Goal: Information Seeking & Learning: Learn about a topic

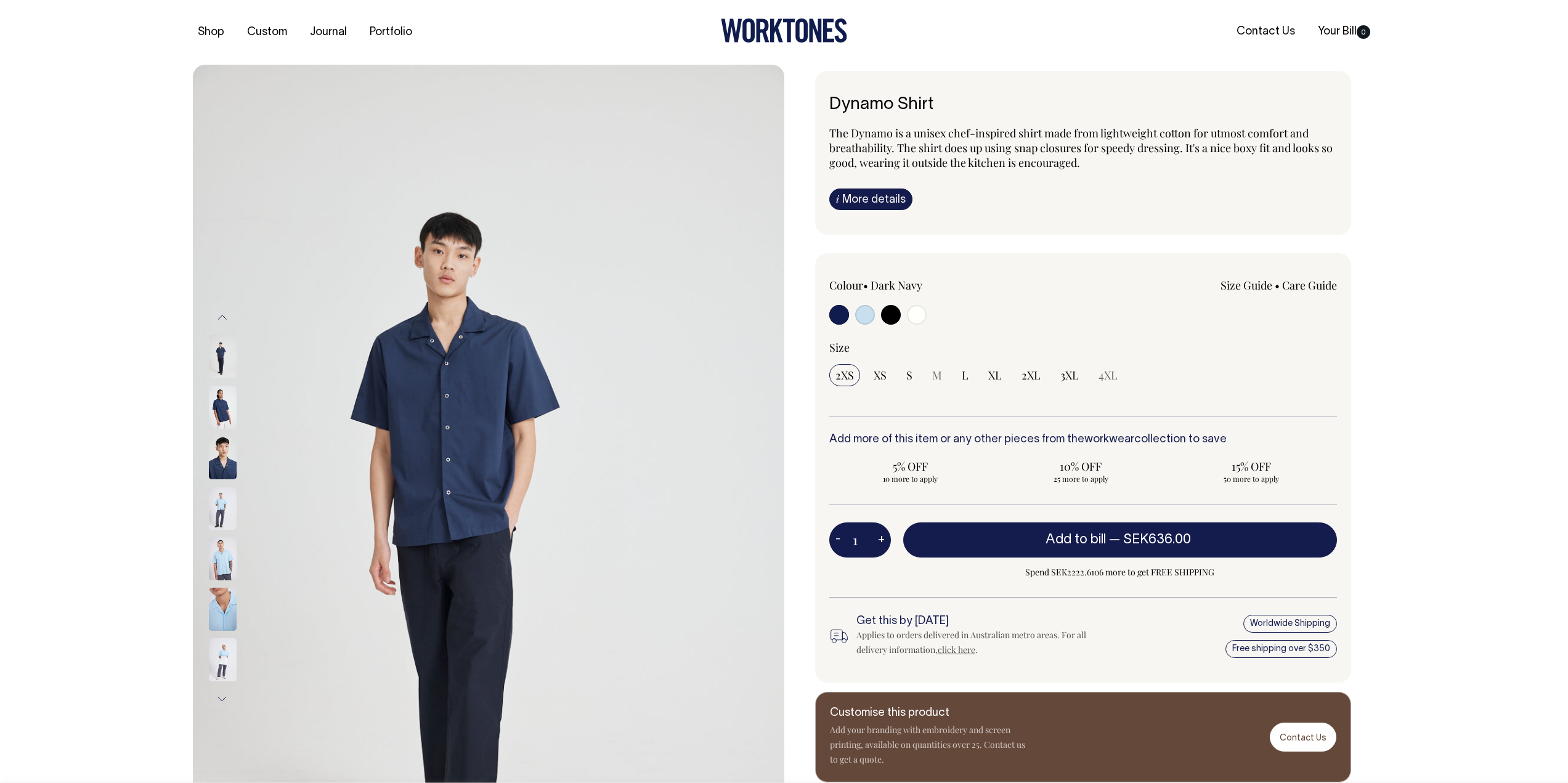
click at [797, 32] on icon at bounding box center [801, 30] width 12 height 24
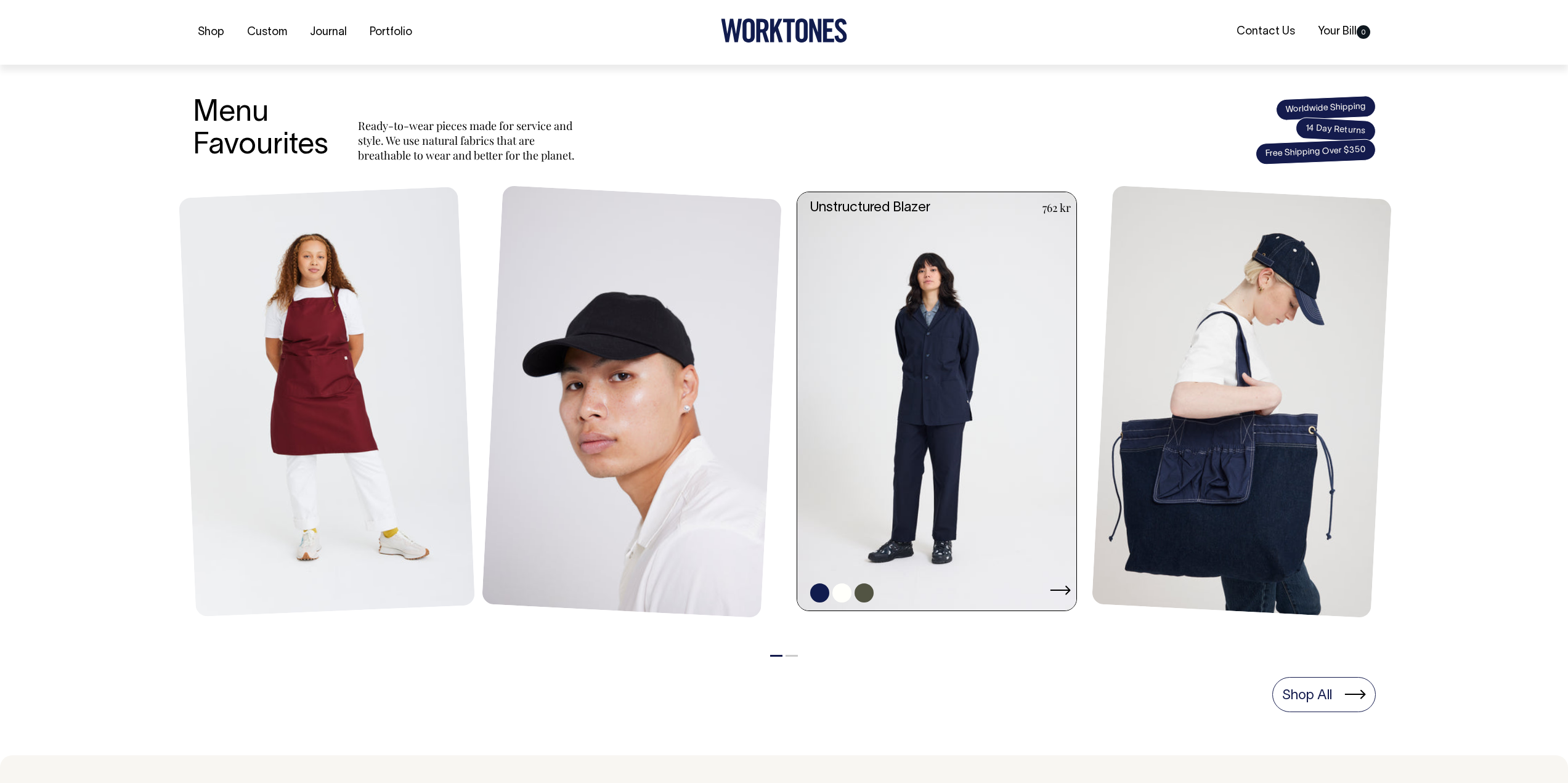
scroll to position [432, 0]
click at [905, 340] on link at bounding box center [940, 401] width 286 height 419
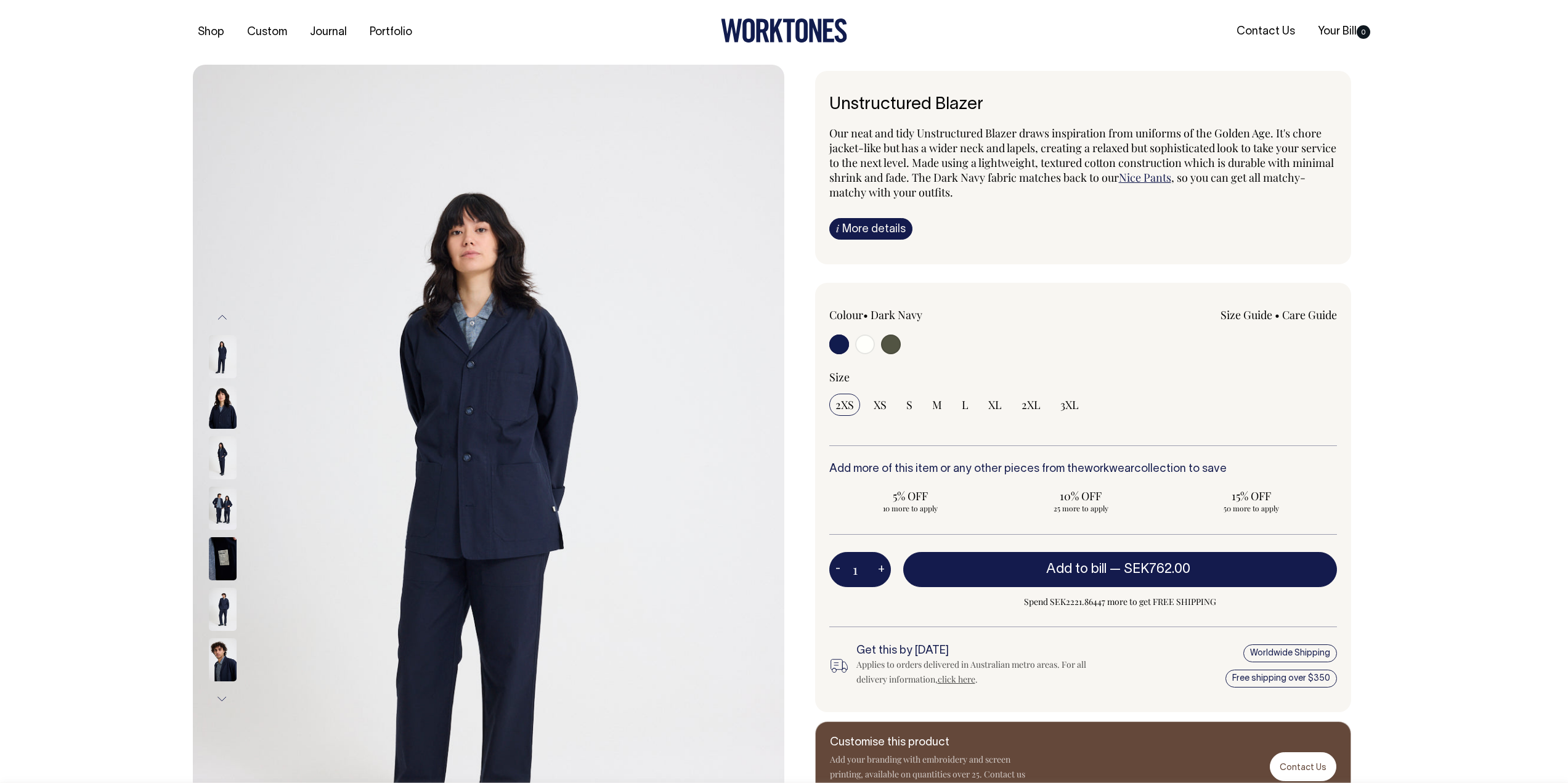
click at [228, 497] on img at bounding box center [222, 508] width 28 height 43
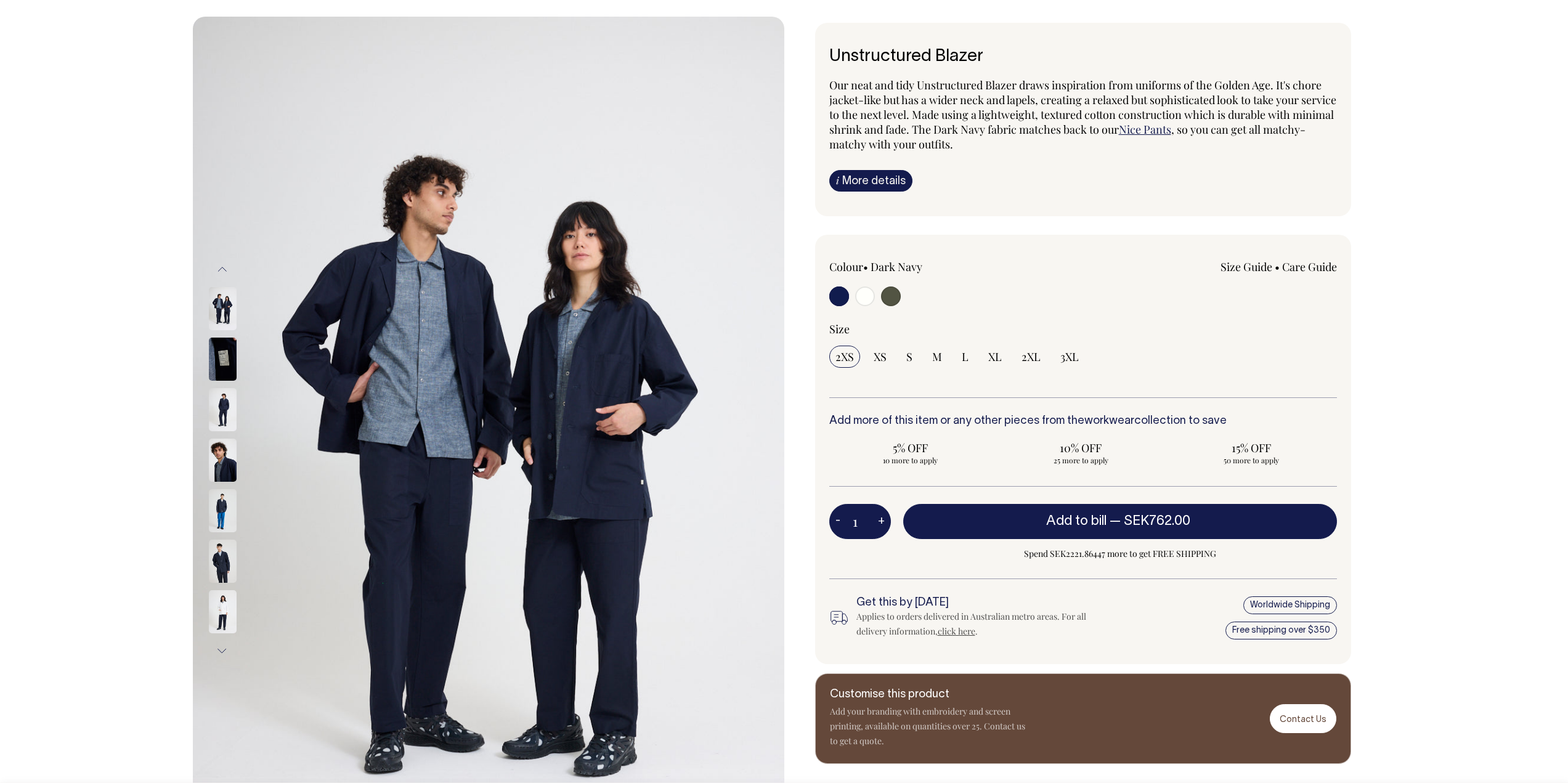
scroll to position [50, 0]
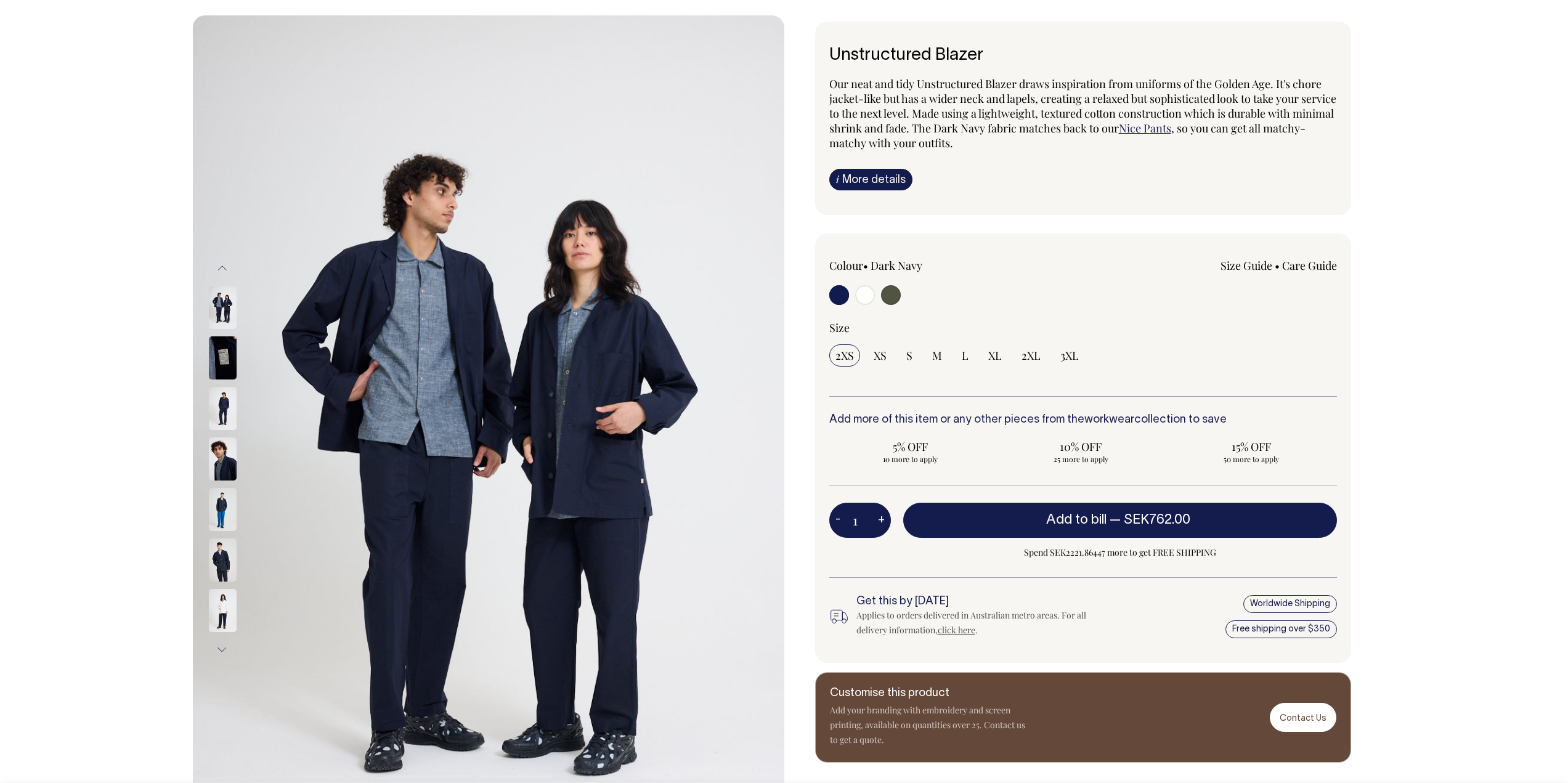
click at [226, 369] on img at bounding box center [222, 357] width 28 height 43
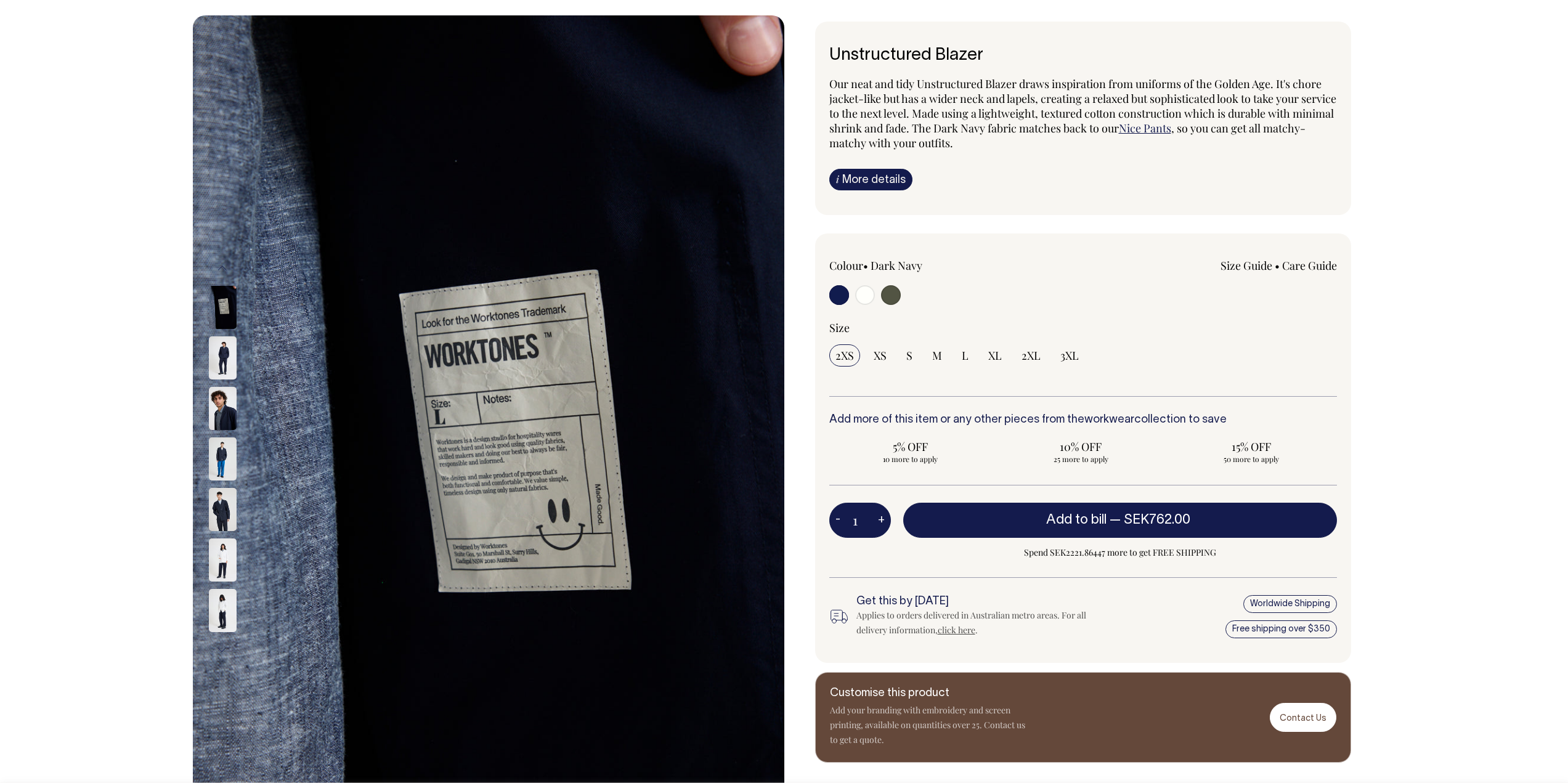
click at [222, 391] on img at bounding box center [222, 408] width 28 height 43
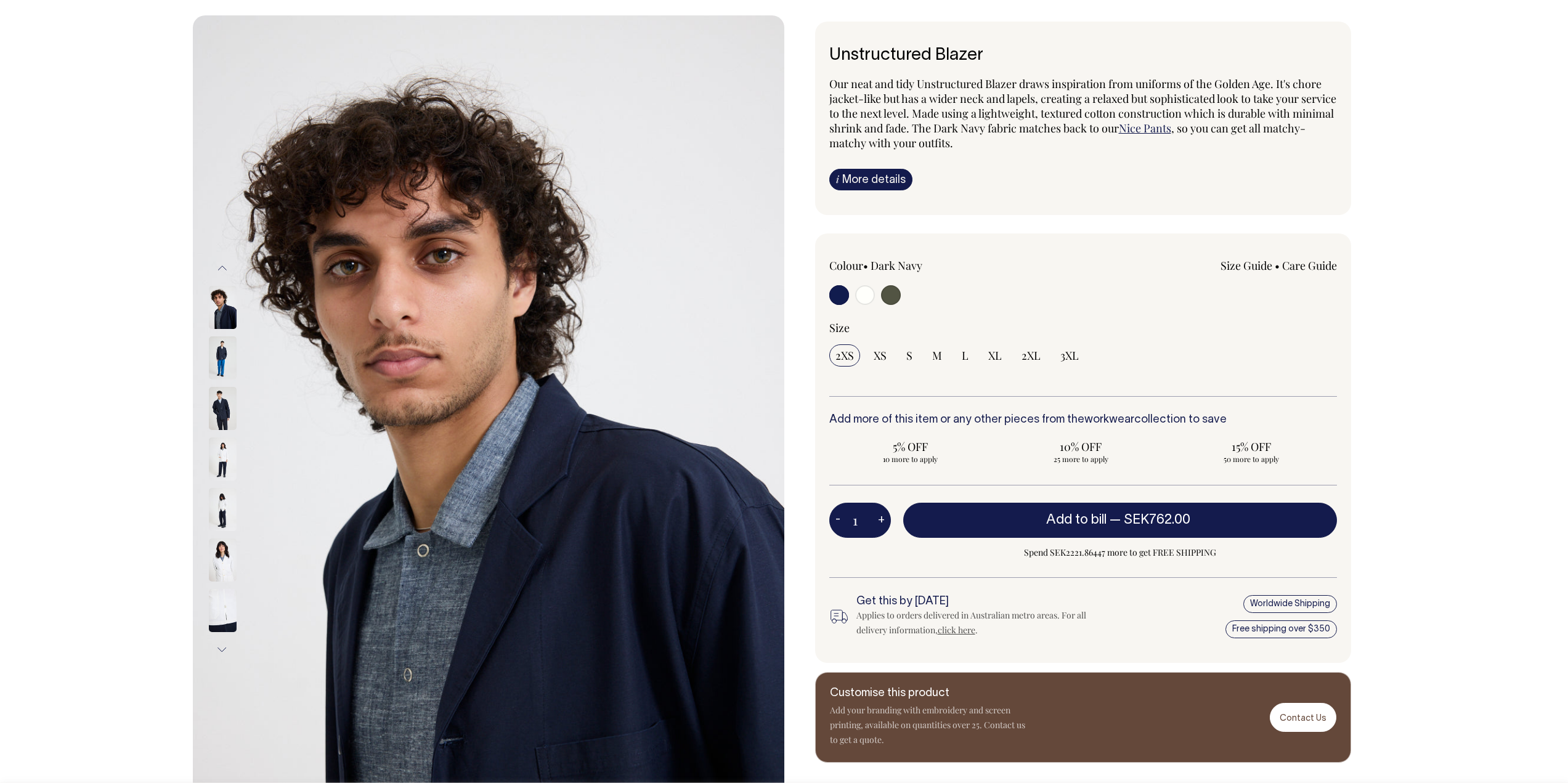
click at [220, 366] on img at bounding box center [222, 357] width 28 height 43
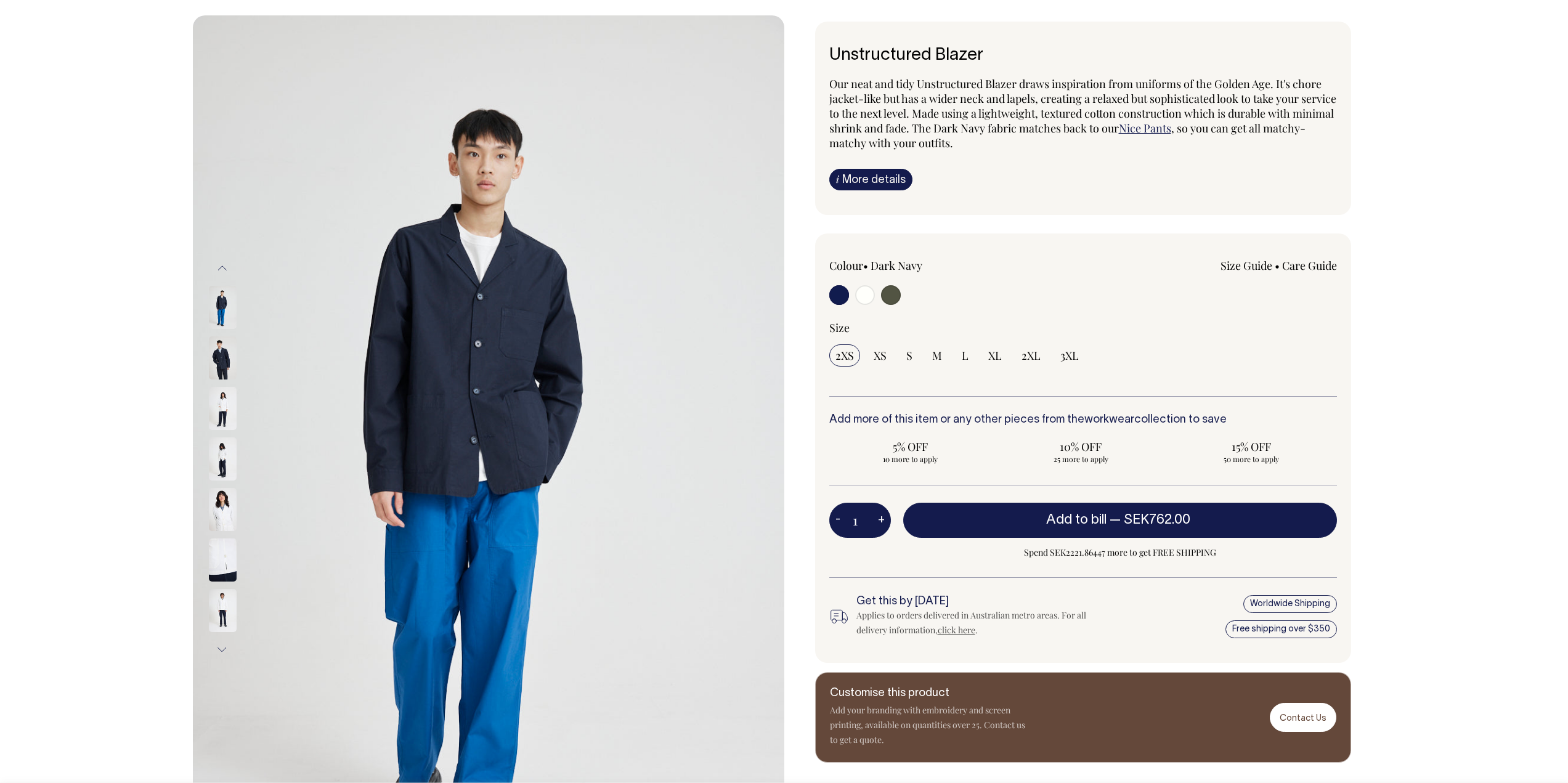
click at [218, 388] on img at bounding box center [222, 408] width 28 height 43
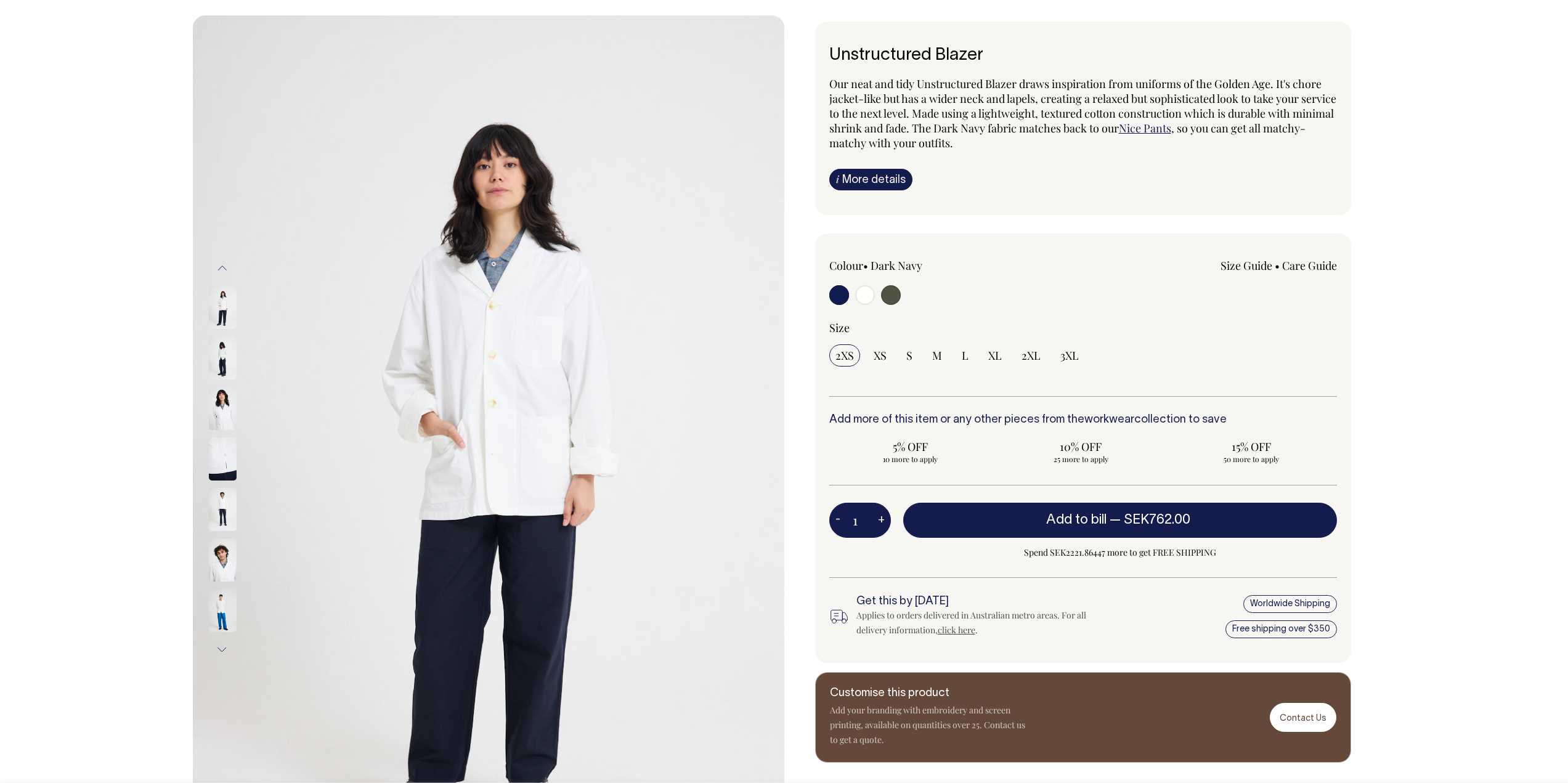
click at [218, 398] on img at bounding box center [222, 408] width 28 height 43
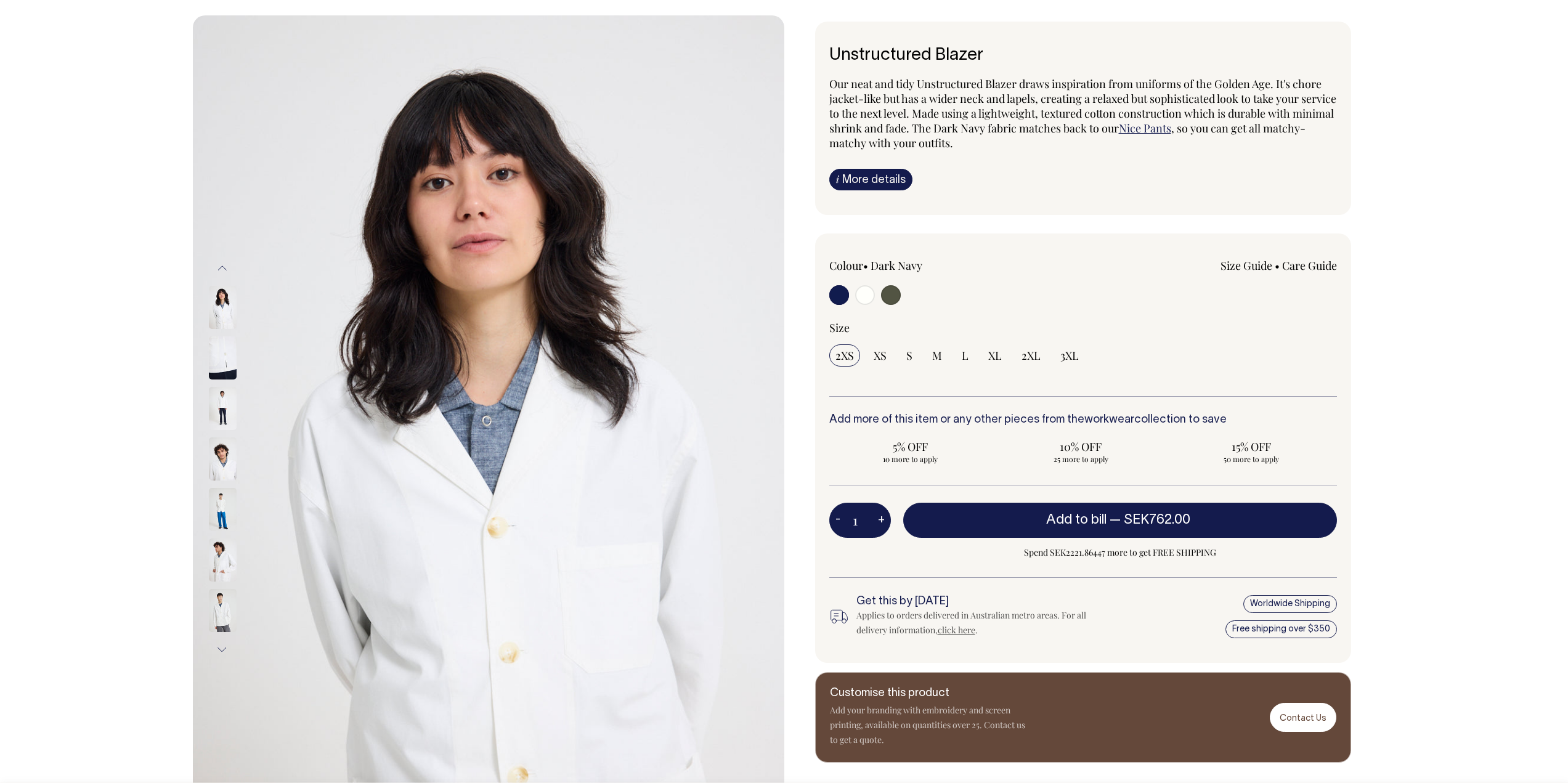
click at [220, 452] on img at bounding box center [222, 458] width 28 height 43
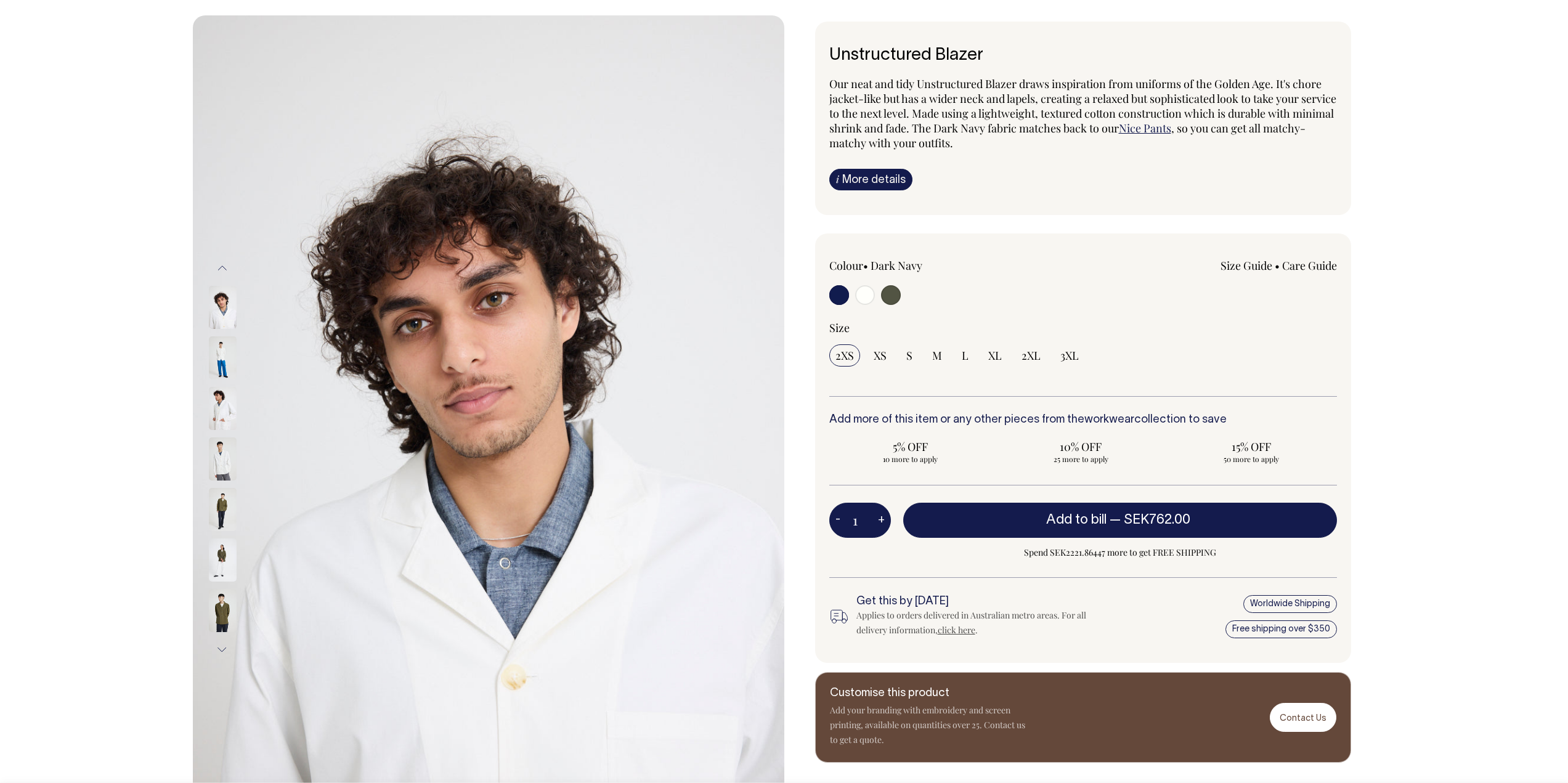
click at [223, 468] on img at bounding box center [222, 458] width 28 height 43
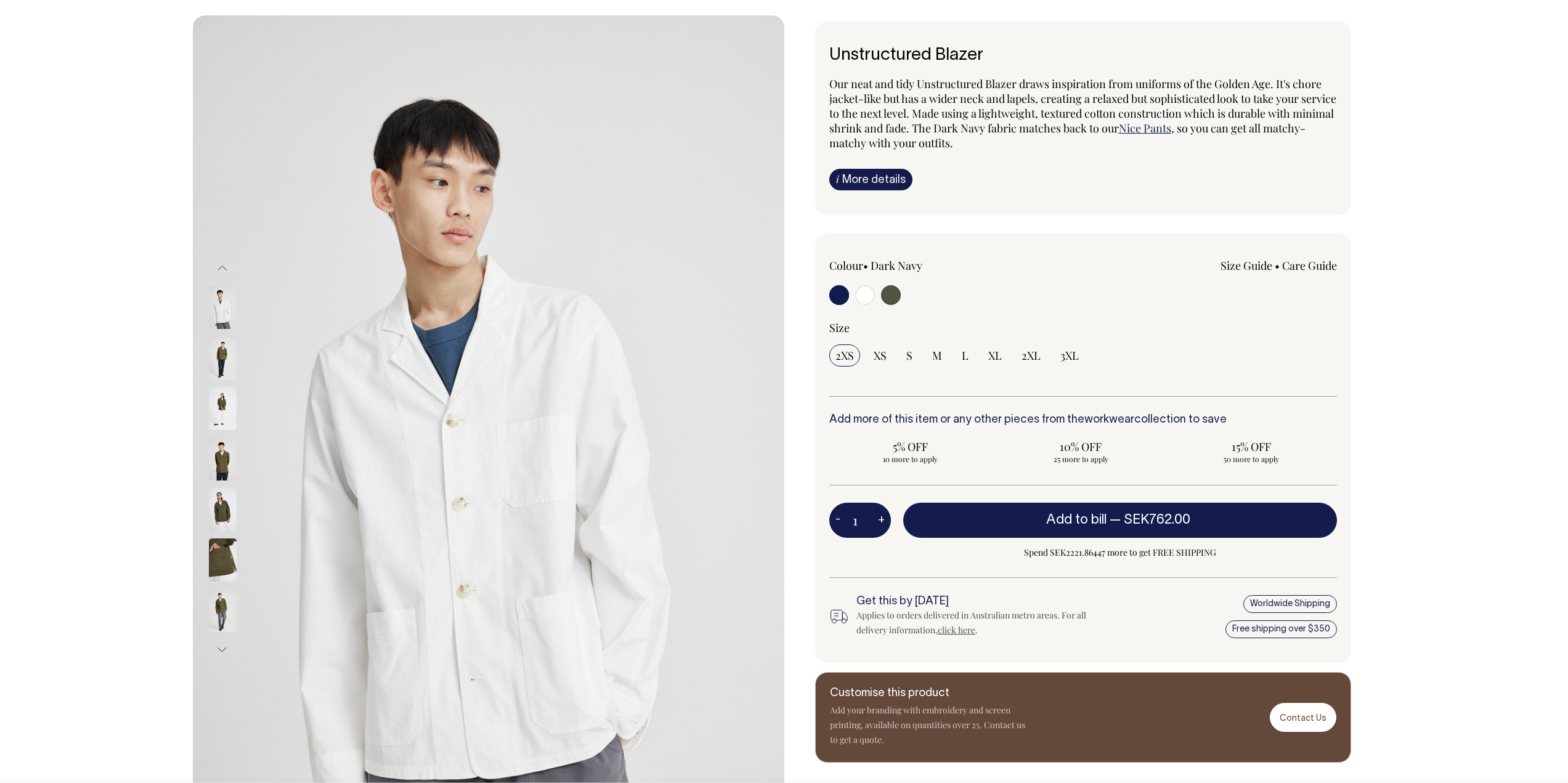
click at [220, 472] on img at bounding box center [222, 458] width 28 height 43
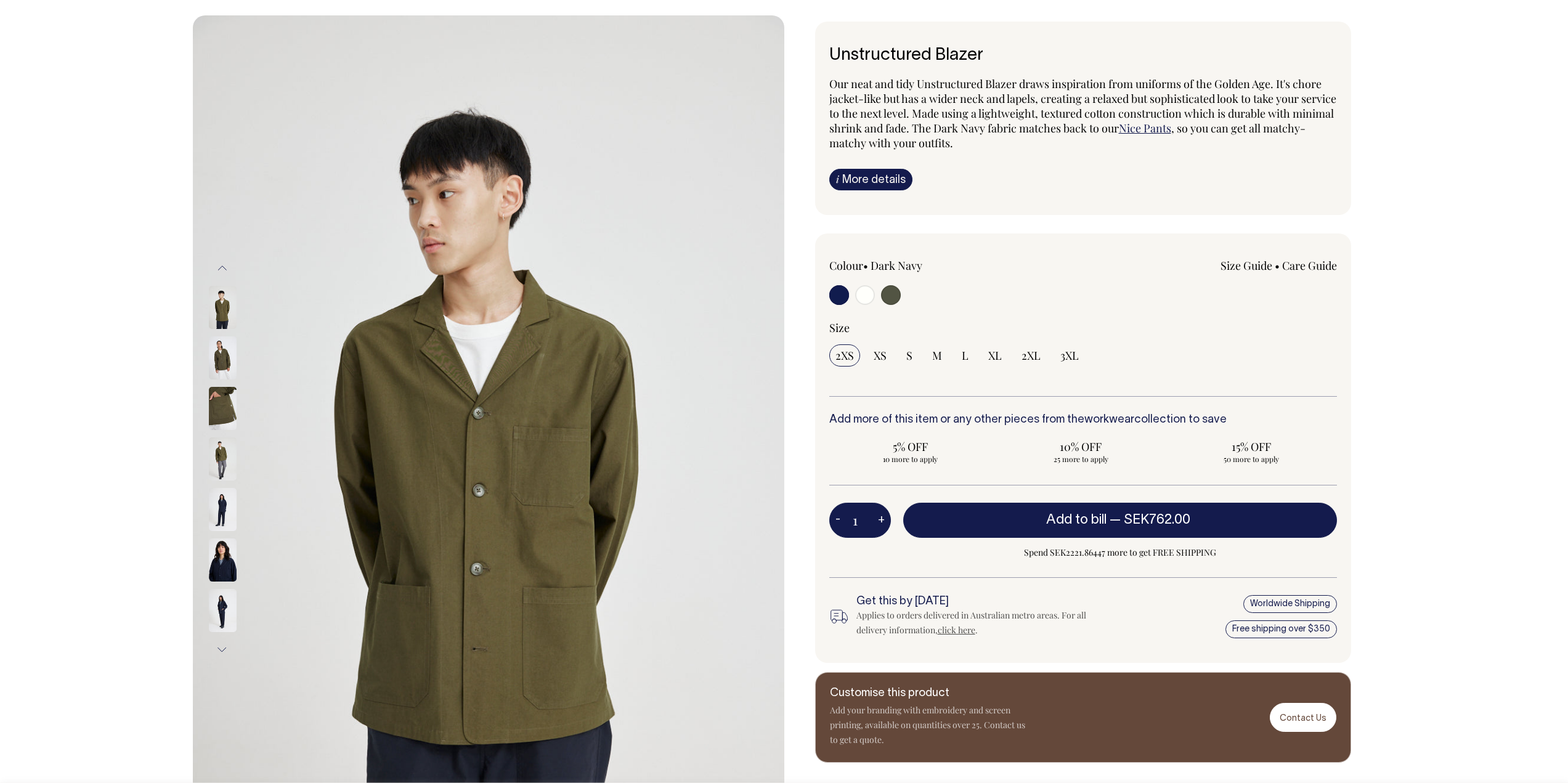
click at [870, 173] on link "i More details" at bounding box center [870, 180] width 83 height 22
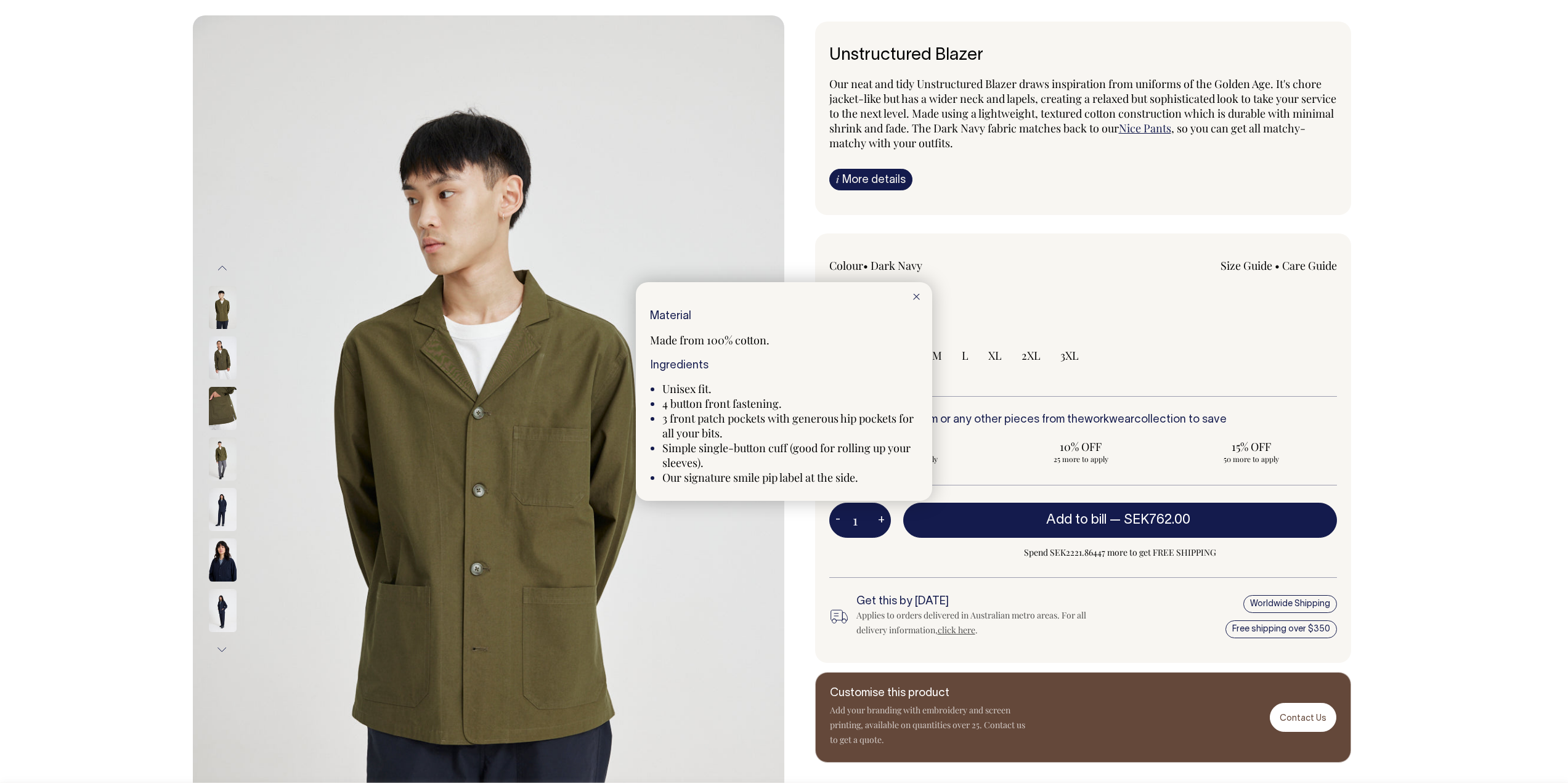
click at [870, 173] on div at bounding box center [784, 392] width 1568 height 783
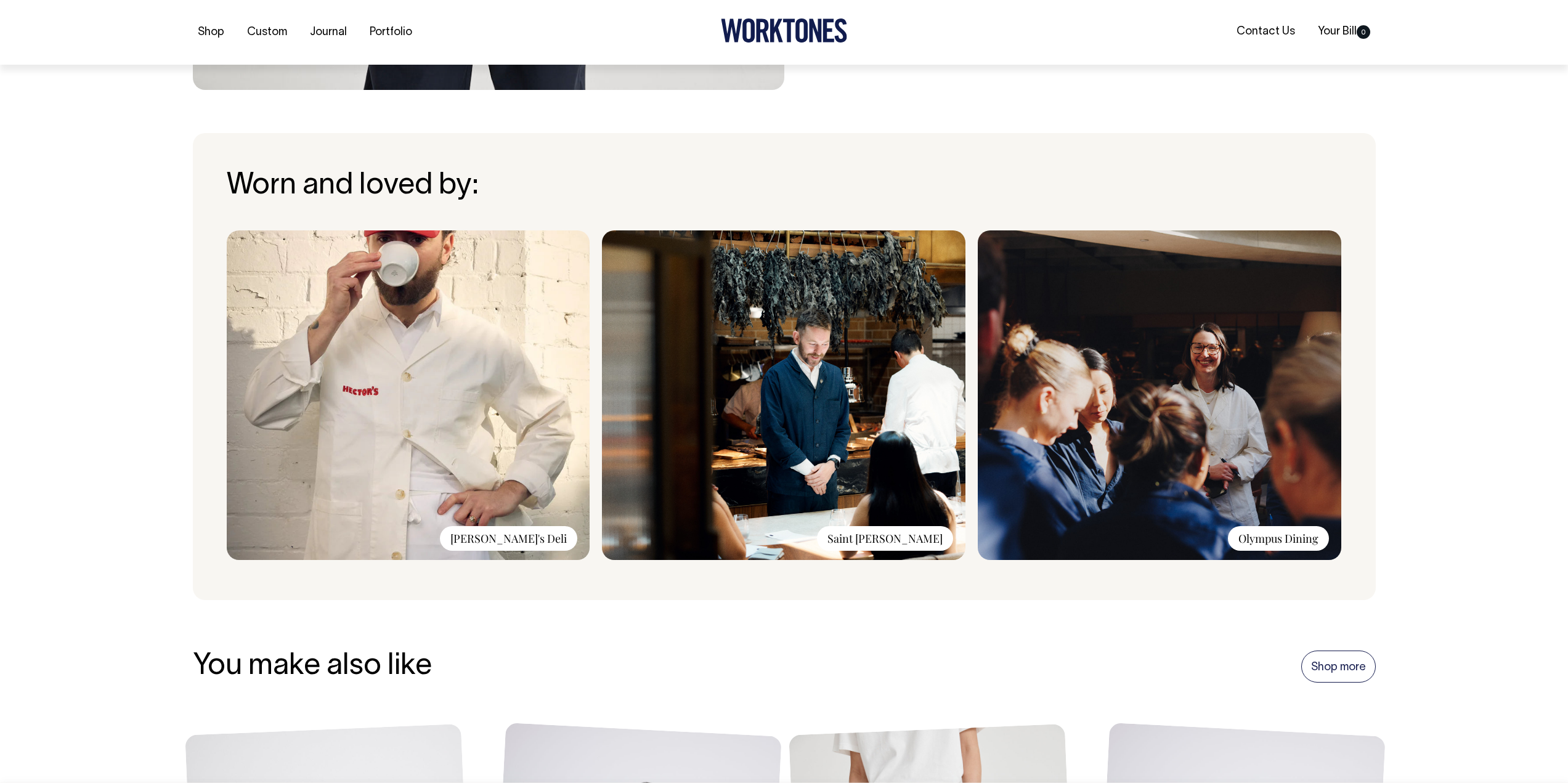
scroll to position [863, 0]
click at [1174, 391] on img at bounding box center [1159, 394] width 364 height 329
click at [899, 530] on div "Saint Peter" at bounding box center [885, 539] width 136 height 25
click at [909, 541] on div "Saint Peter" at bounding box center [885, 539] width 136 height 25
click at [1288, 544] on div "Olympus Dining" at bounding box center [1278, 539] width 101 height 25
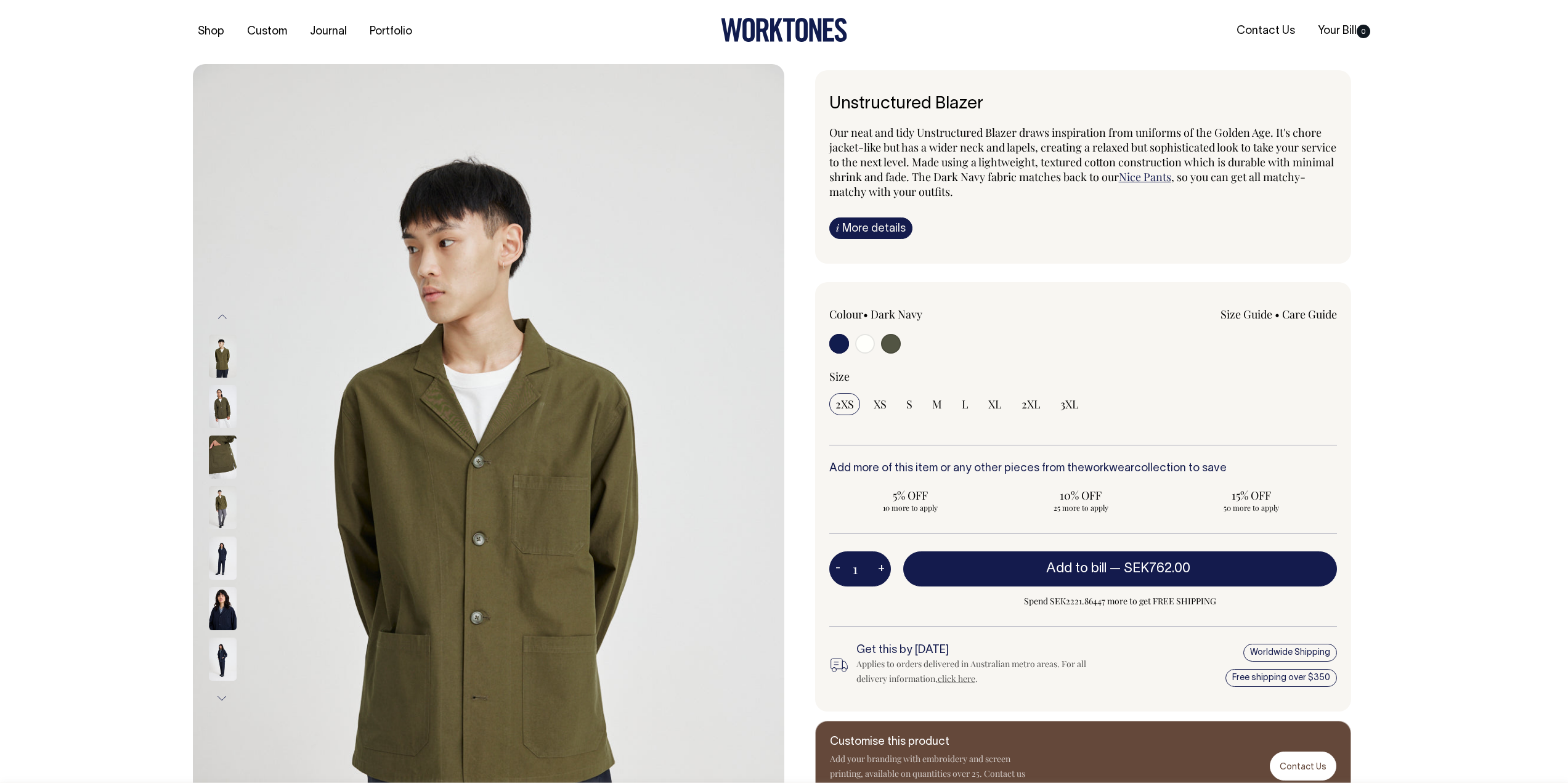
scroll to position [0, 0]
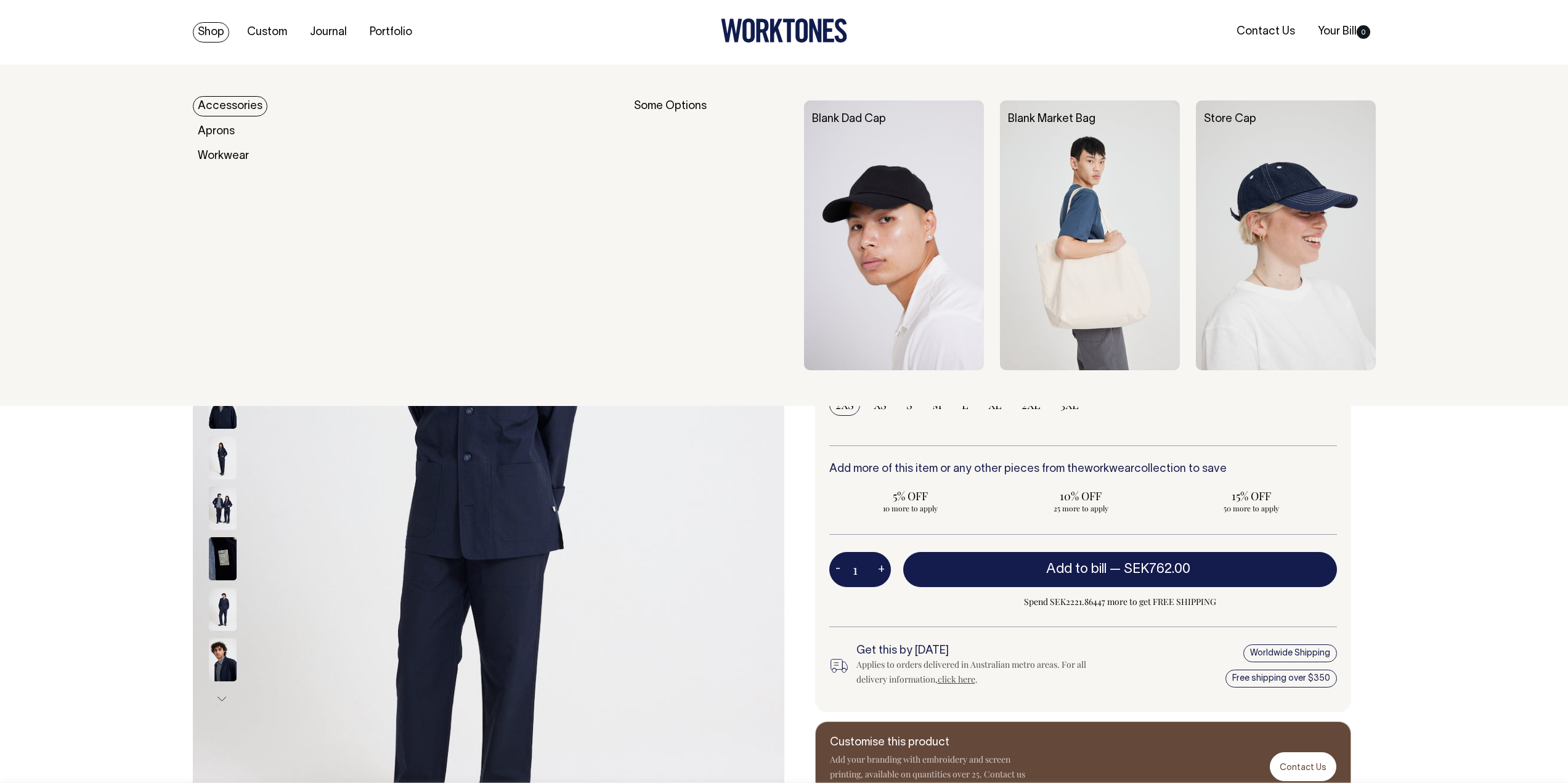
click at [211, 34] on link "Shop" at bounding box center [211, 32] width 36 height 20
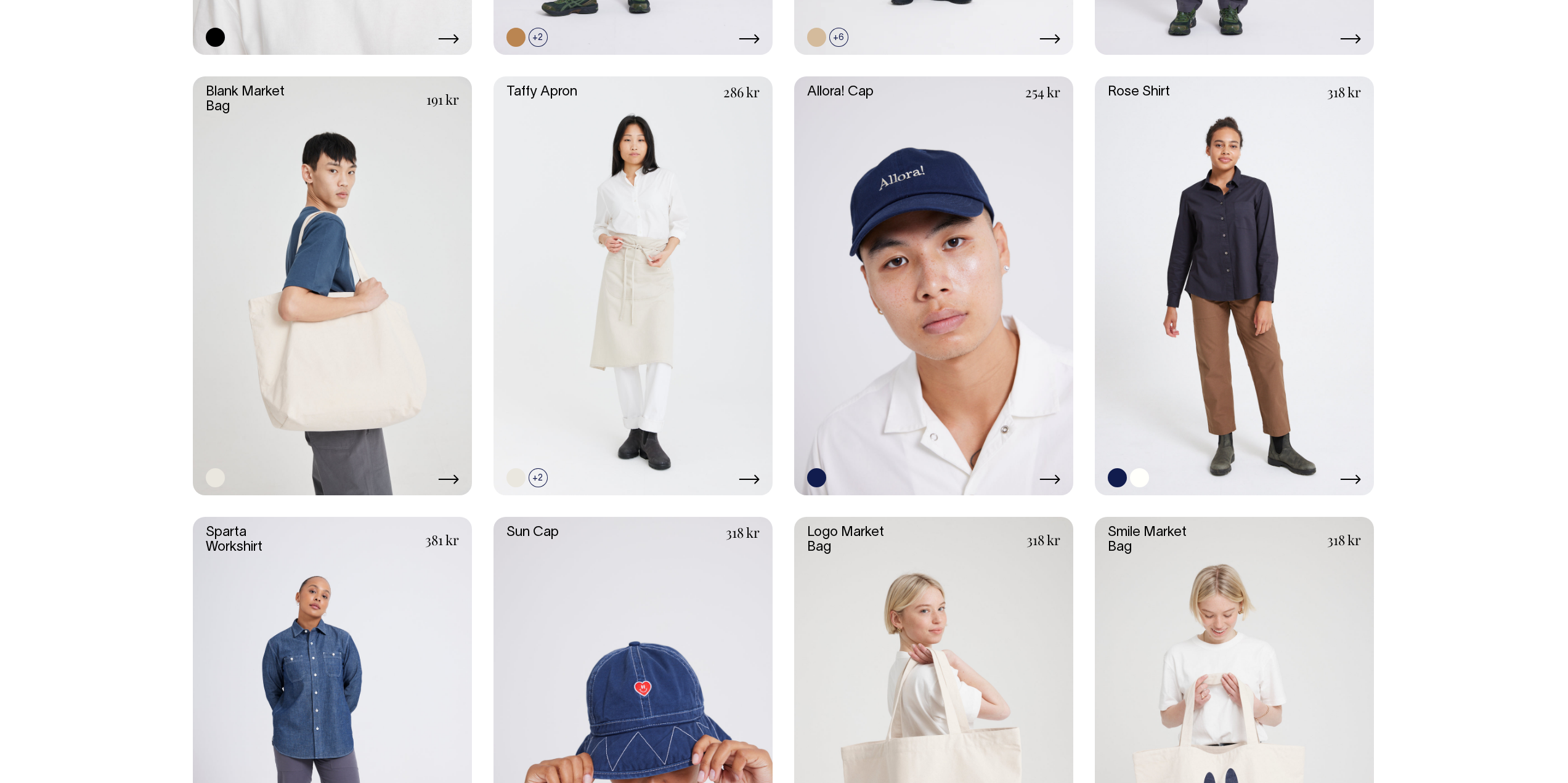
scroll to position [2280, 0]
click at [1316, 362] on link at bounding box center [1234, 286] width 279 height 419
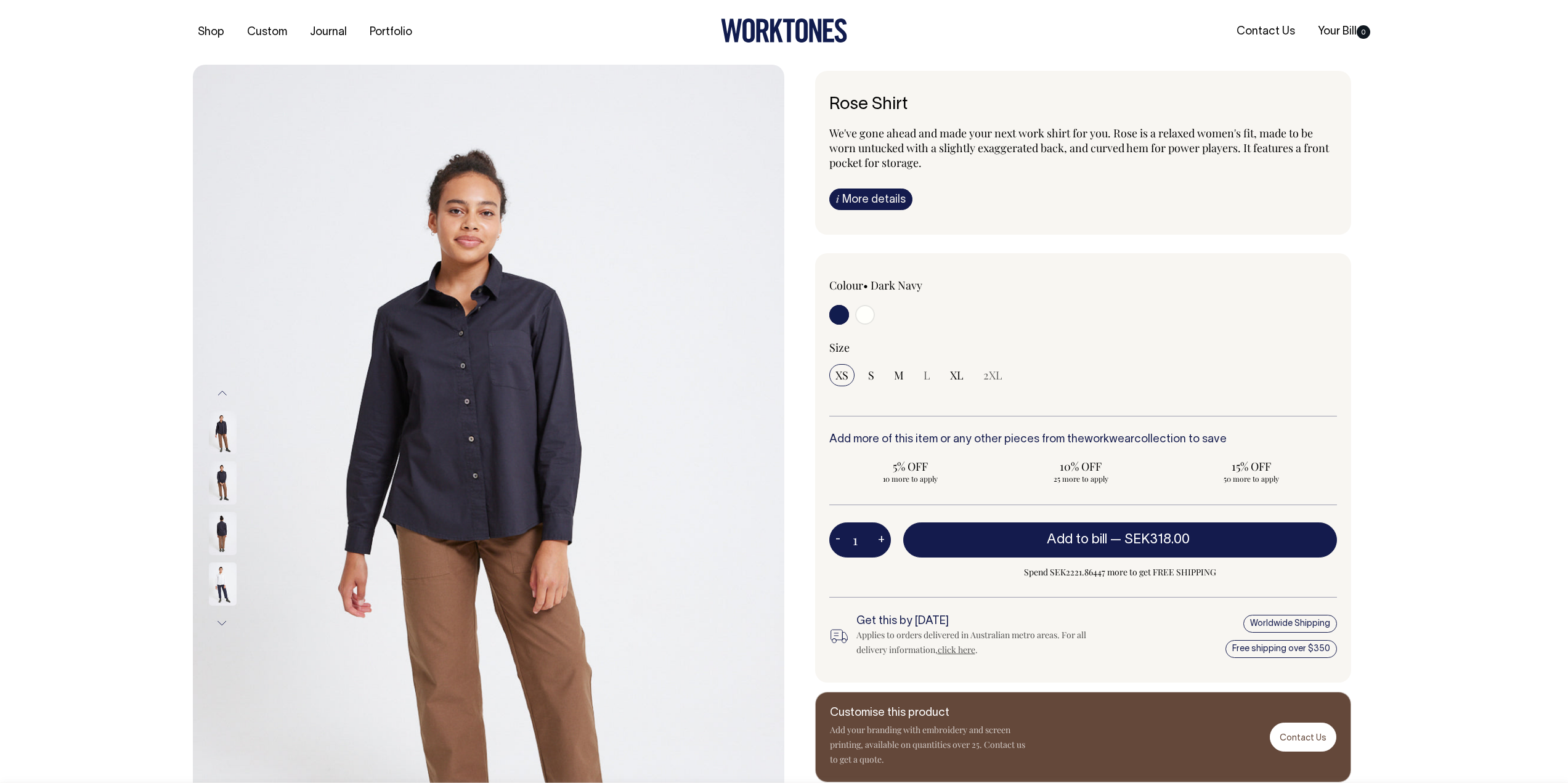
click at [864, 199] on link "i More details" at bounding box center [870, 199] width 83 height 22
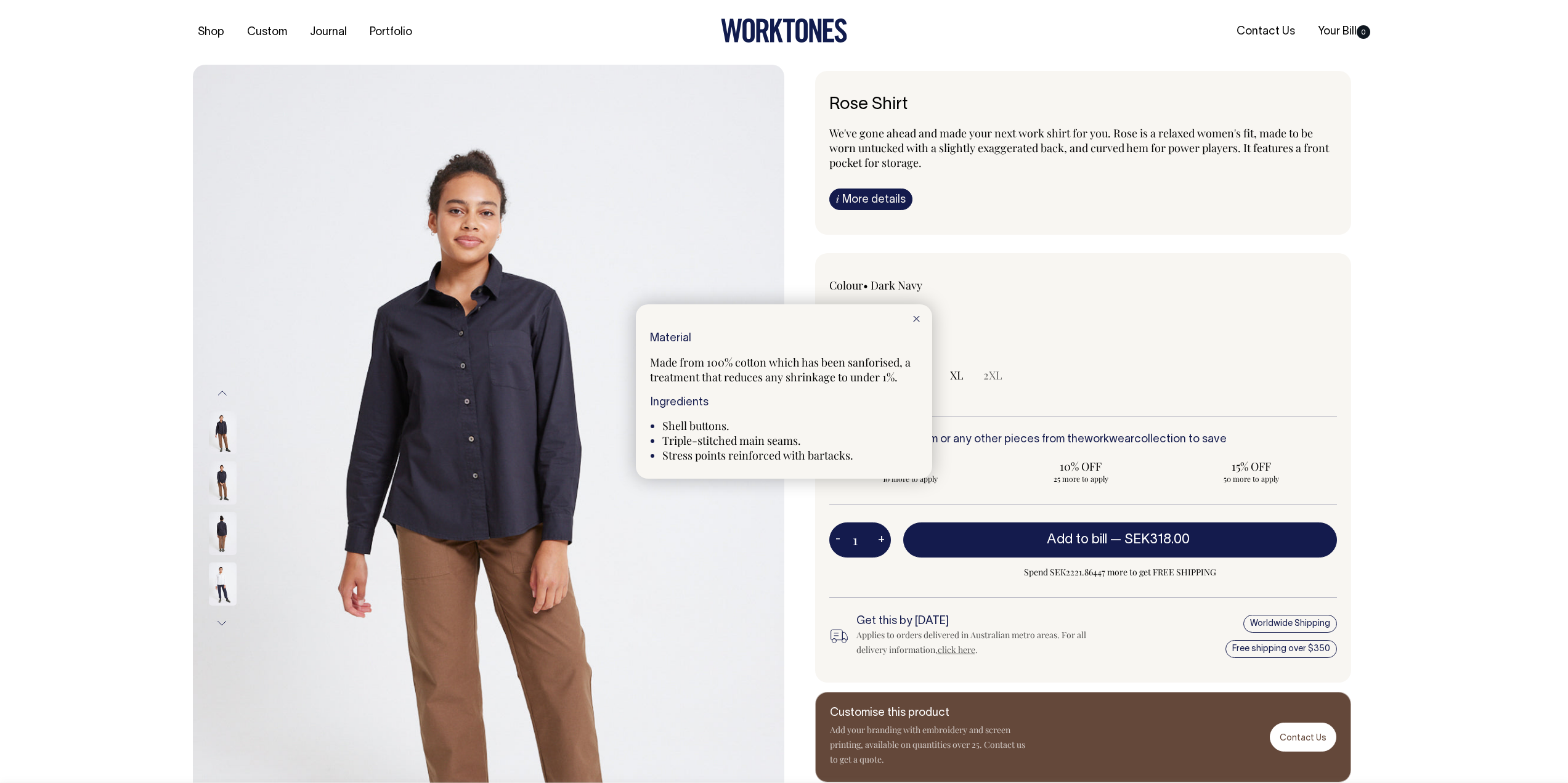
click at [986, 279] on div at bounding box center [784, 392] width 1568 height 783
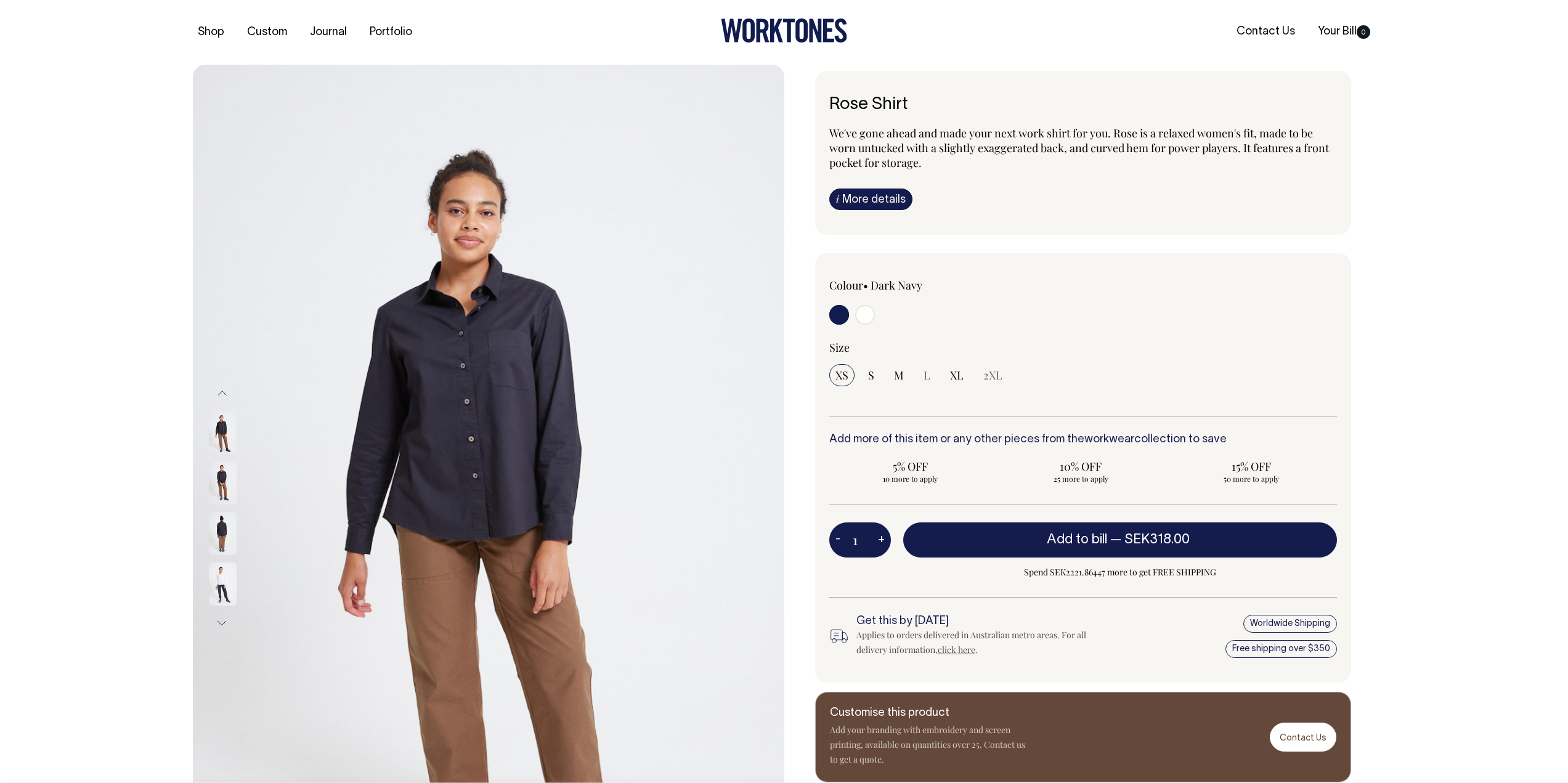
click at [890, 208] on link "i More details" at bounding box center [870, 199] width 83 height 22
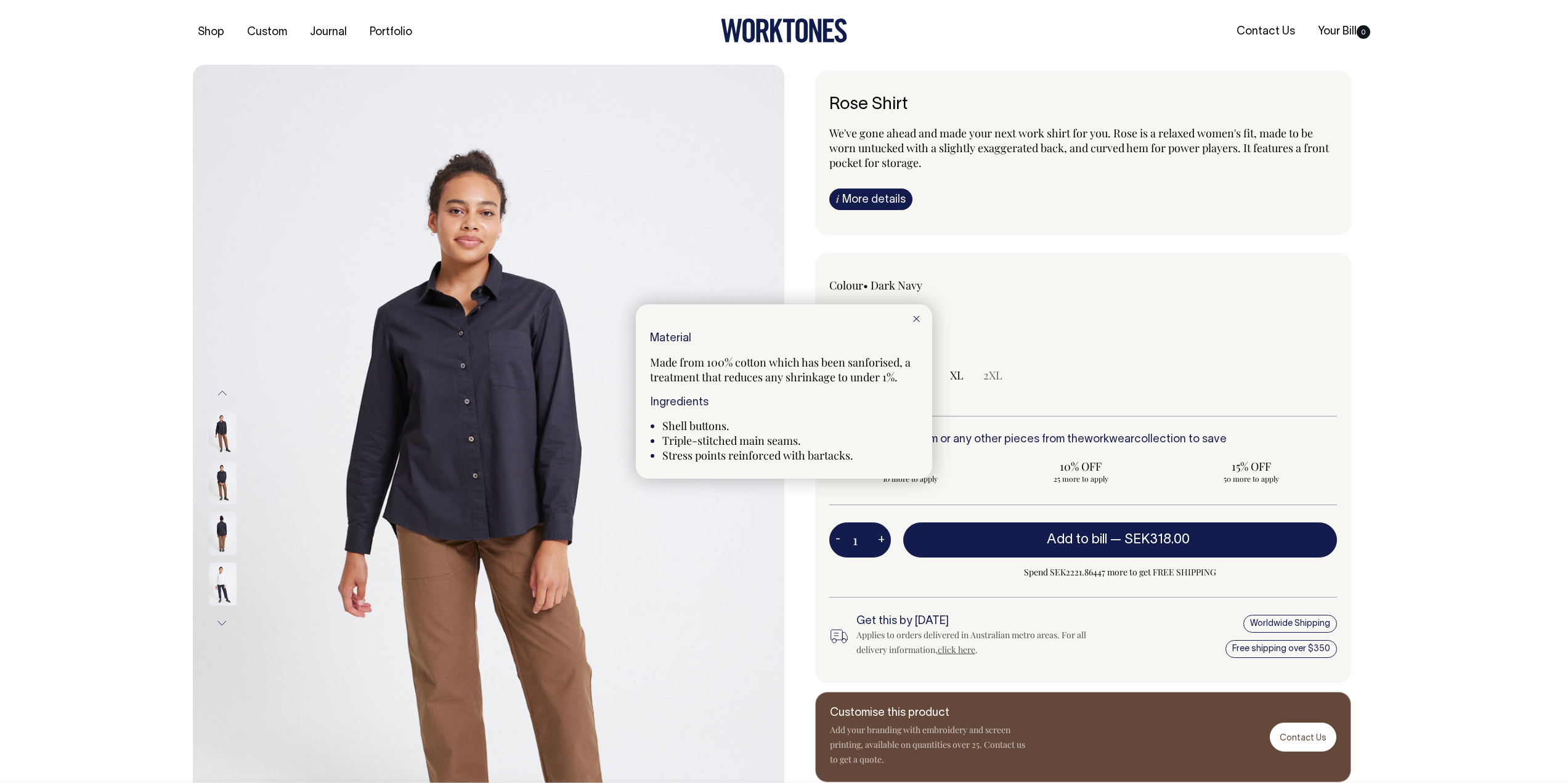
click at [876, 204] on div at bounding box center [784, 392] width 1568 height 783
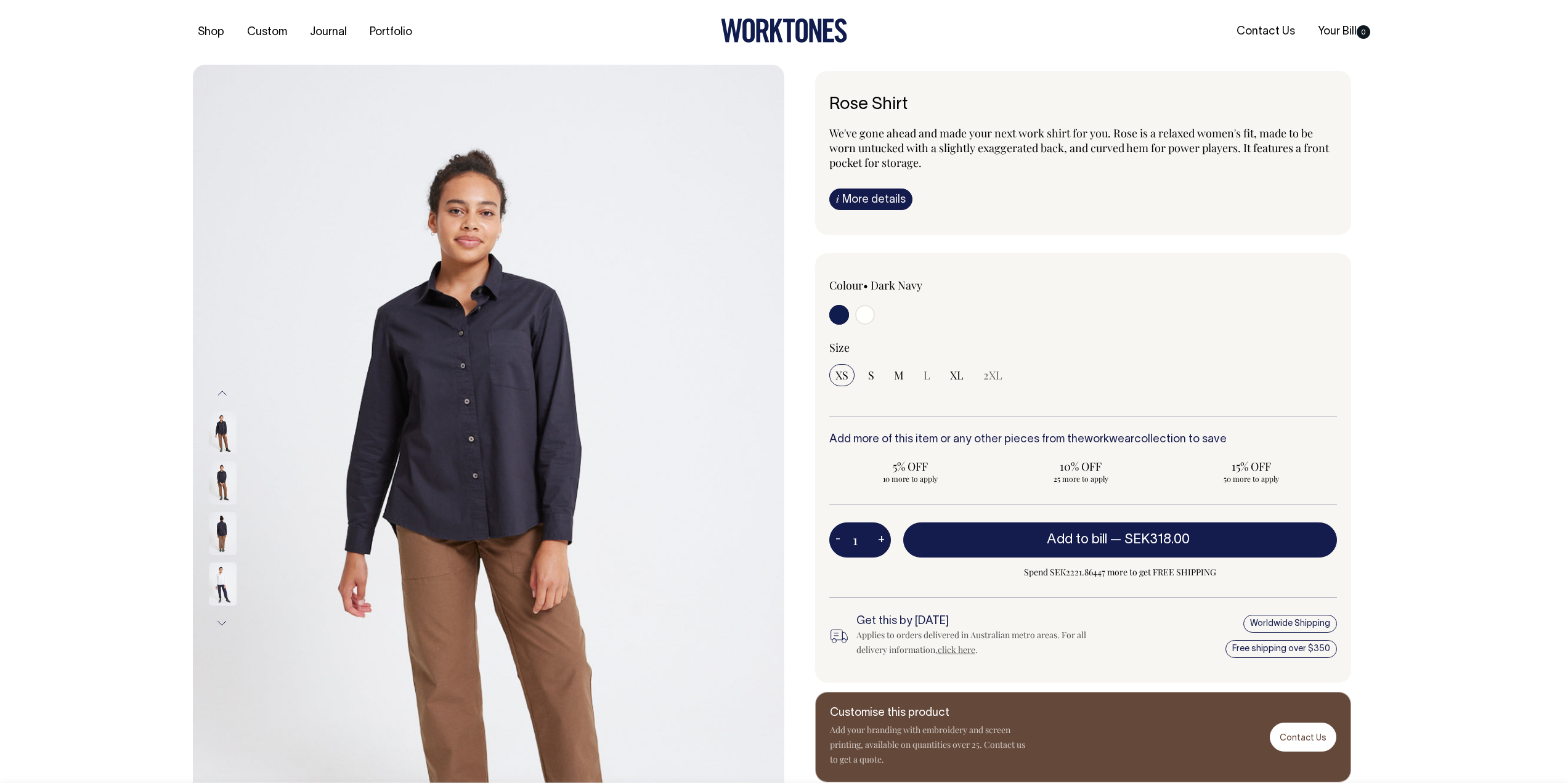
click at [779, 31] on icon at bounding box center [777, 31] width 13 height 24
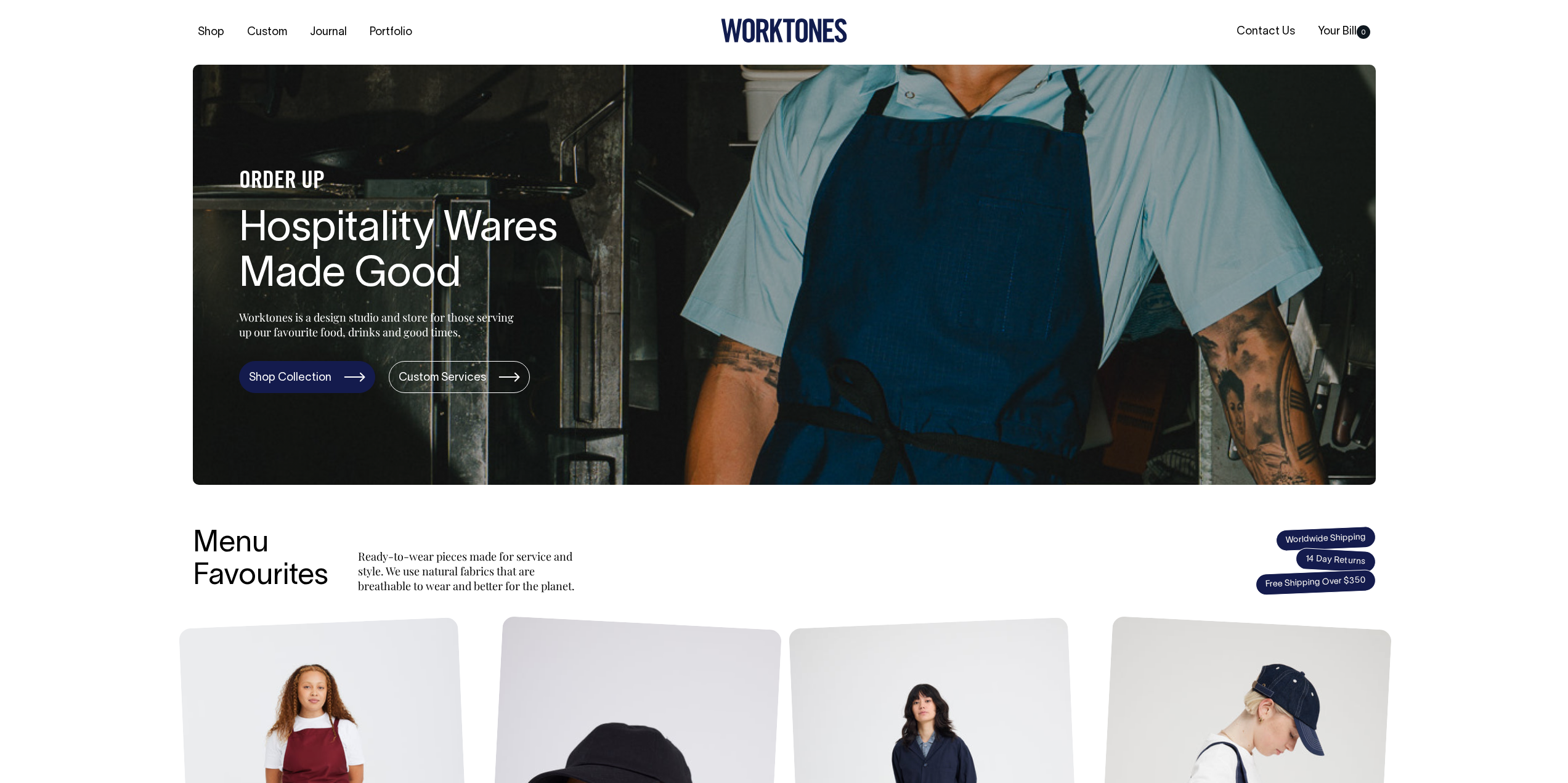
click at [303, 379] on link "Shop Collection" at bounding box center [306, 377] width 136 height 32
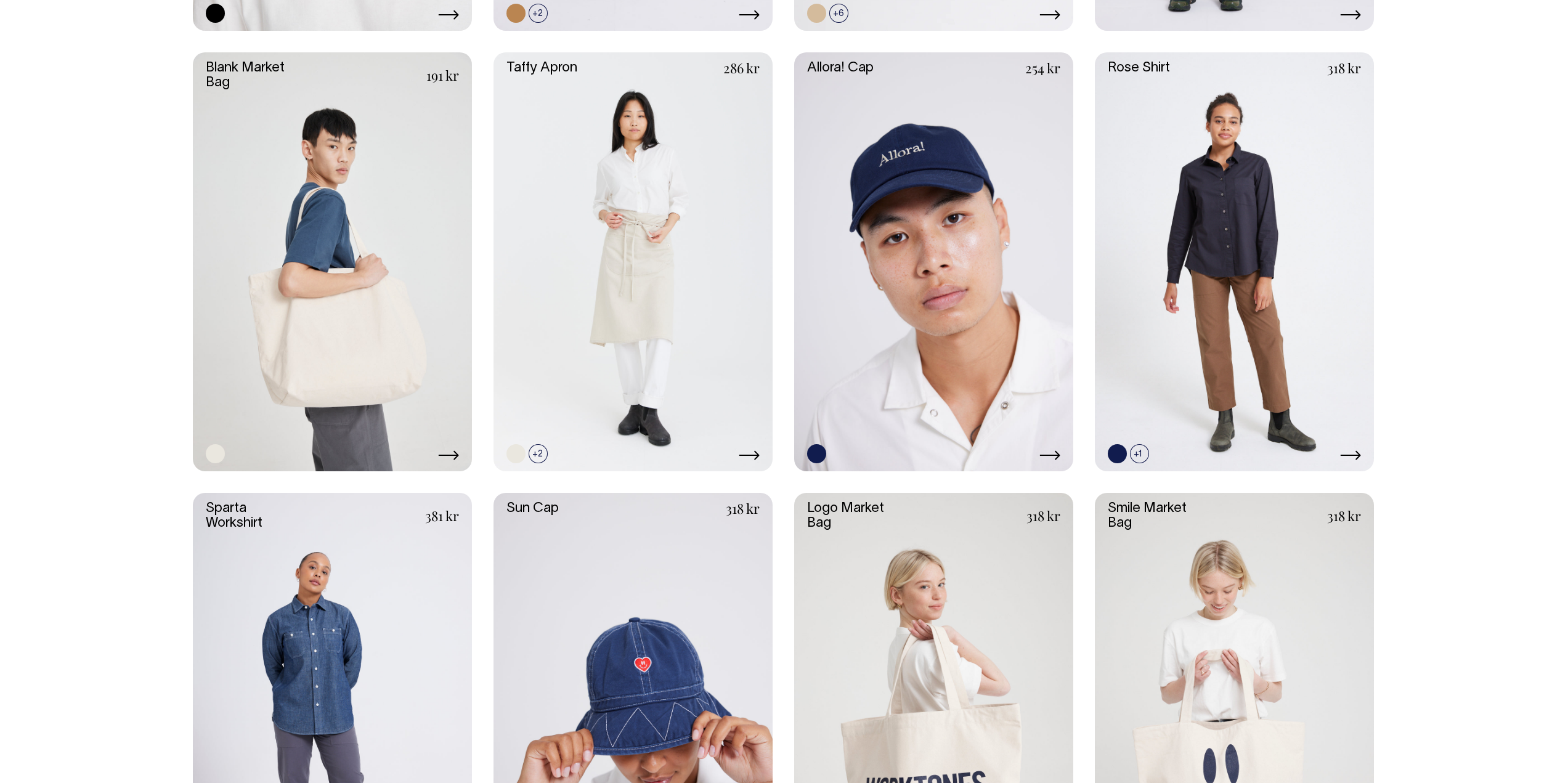
scroll to position [2304, 0]
click at [641, 194] on link at bounding box center [633, 263] width 279 height 419
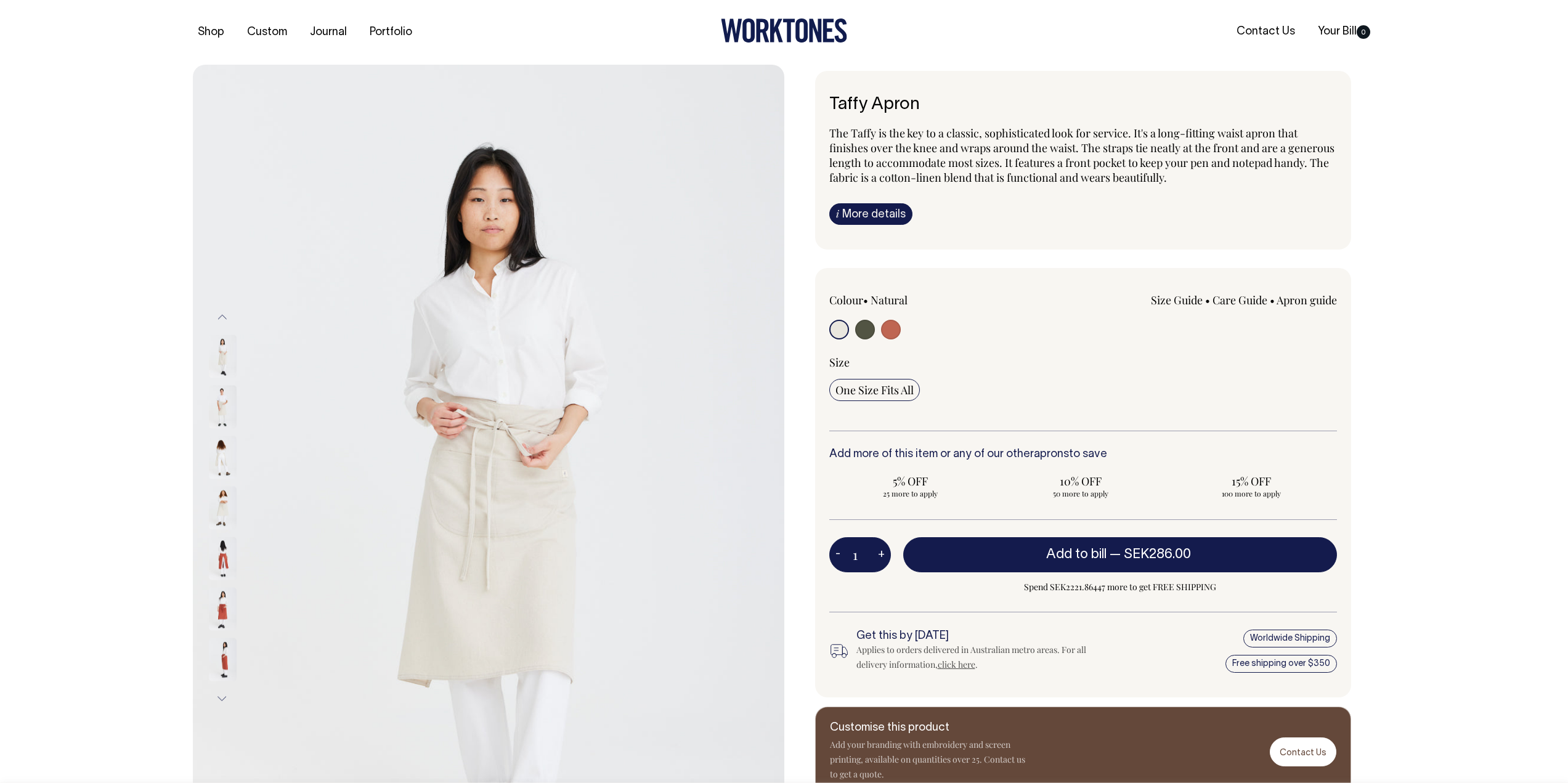
click at [228, 446] on img at bounding box center [222, 456] width 28 height 43
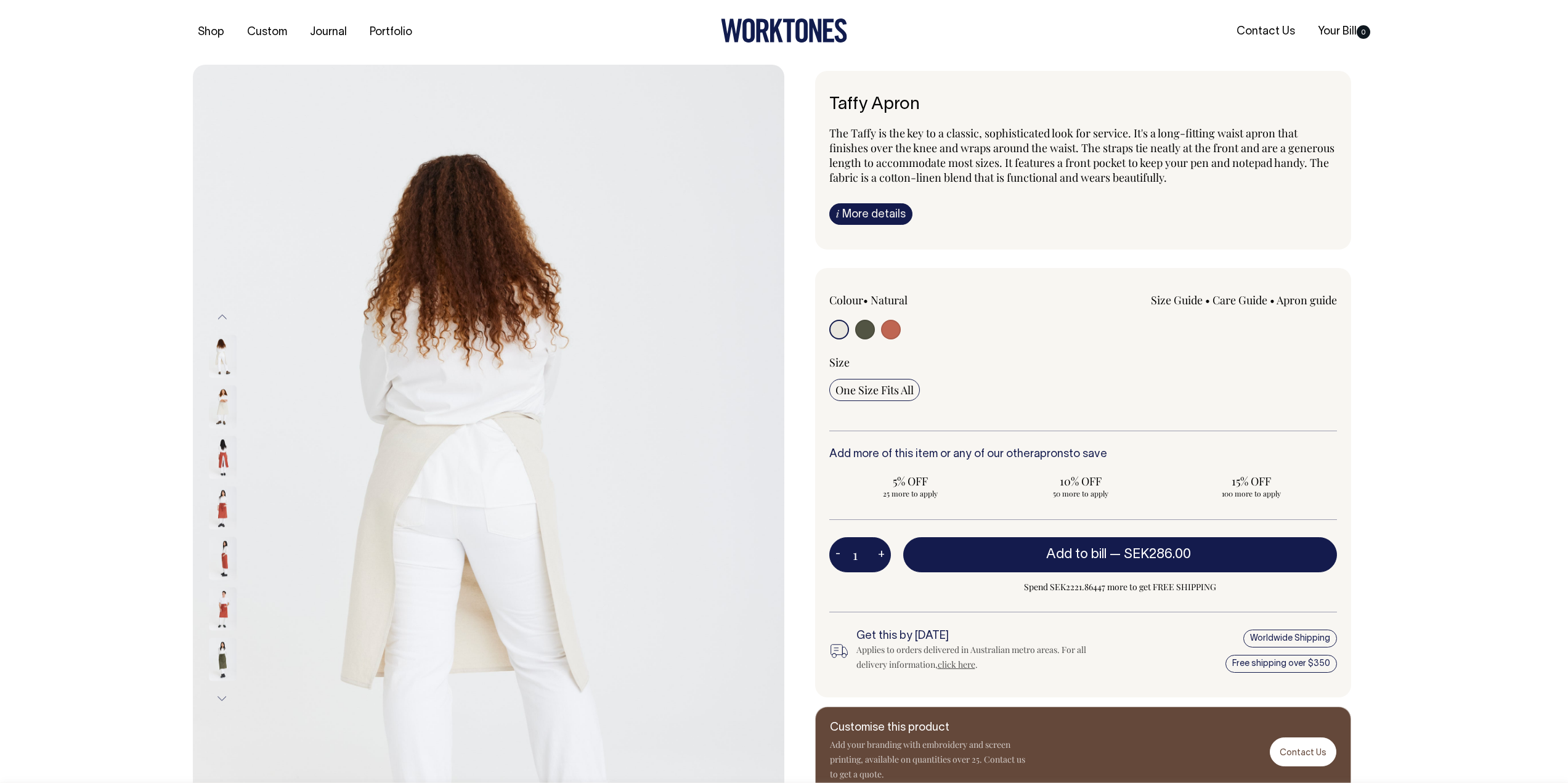
click at [232, 374] on img at bounding box center [222, 355] width 28 height 43
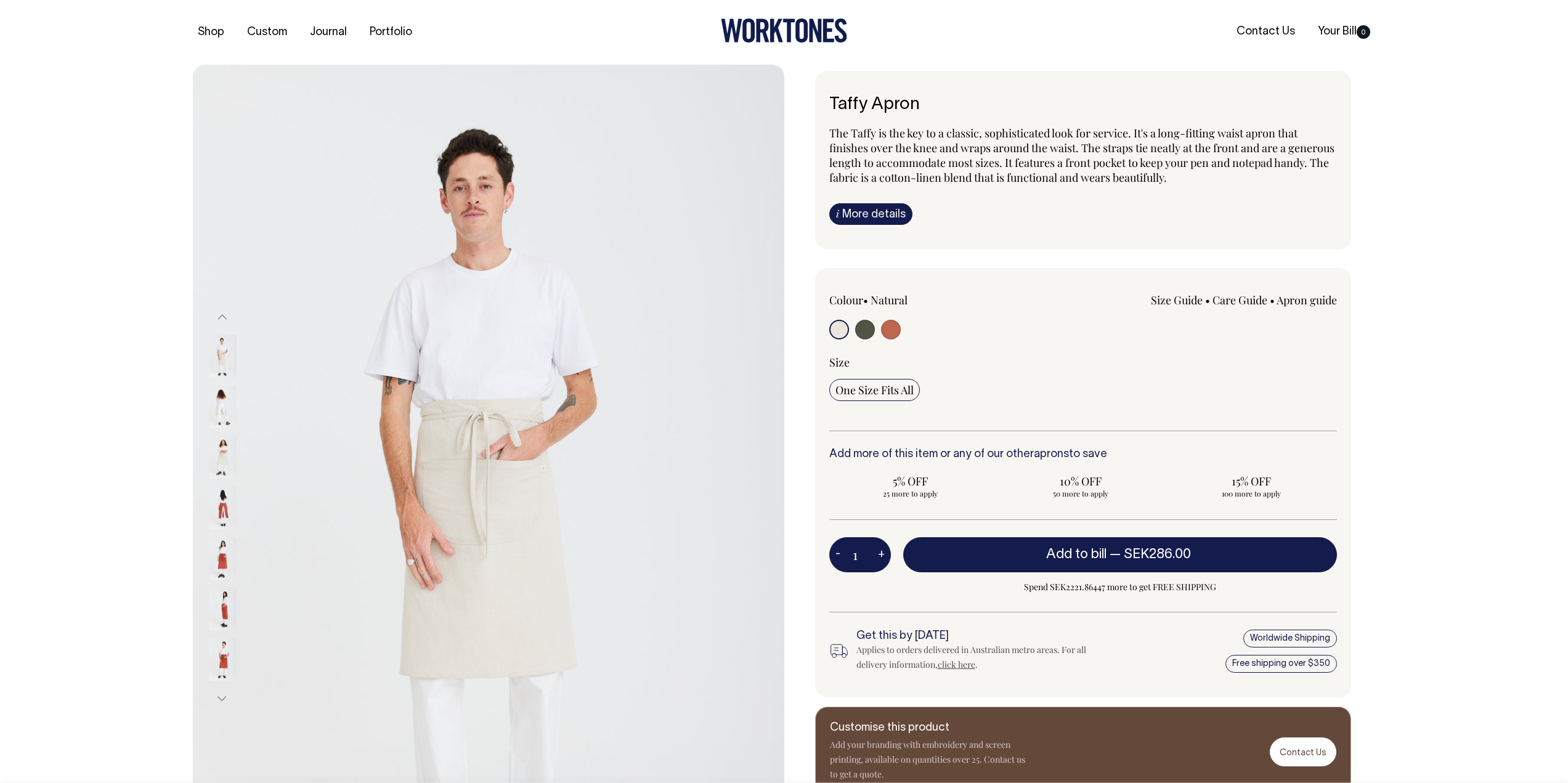
click at [228, 355] on img at bounding box center [222, 355] width 28 height 43
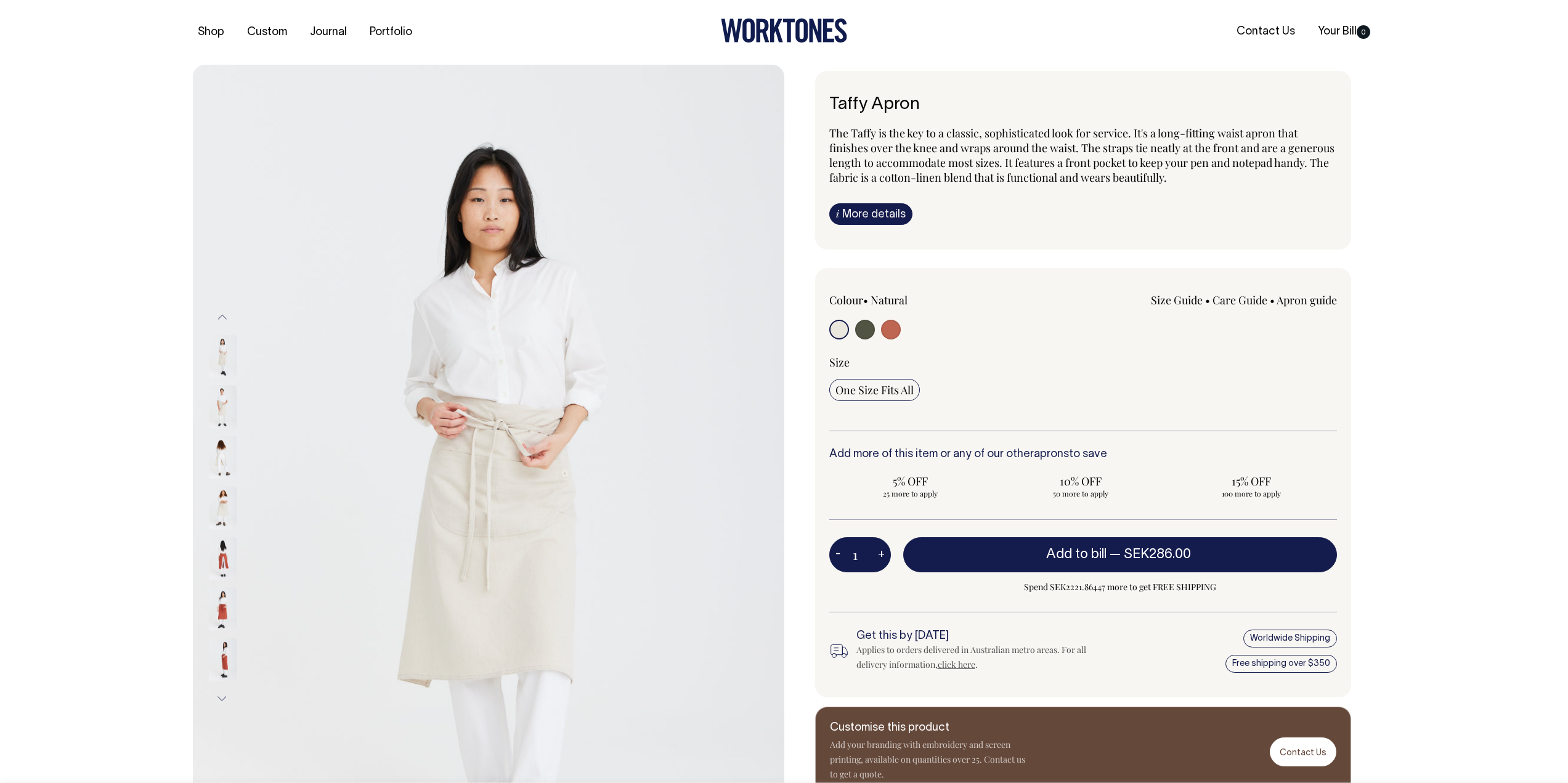
click at [228, 355] on img at bounding box center [222, 355] width 28 height 43
click at [892, 328] on input "radio" at bounding box center [890, 329] width 20 height 20
radio input "true"
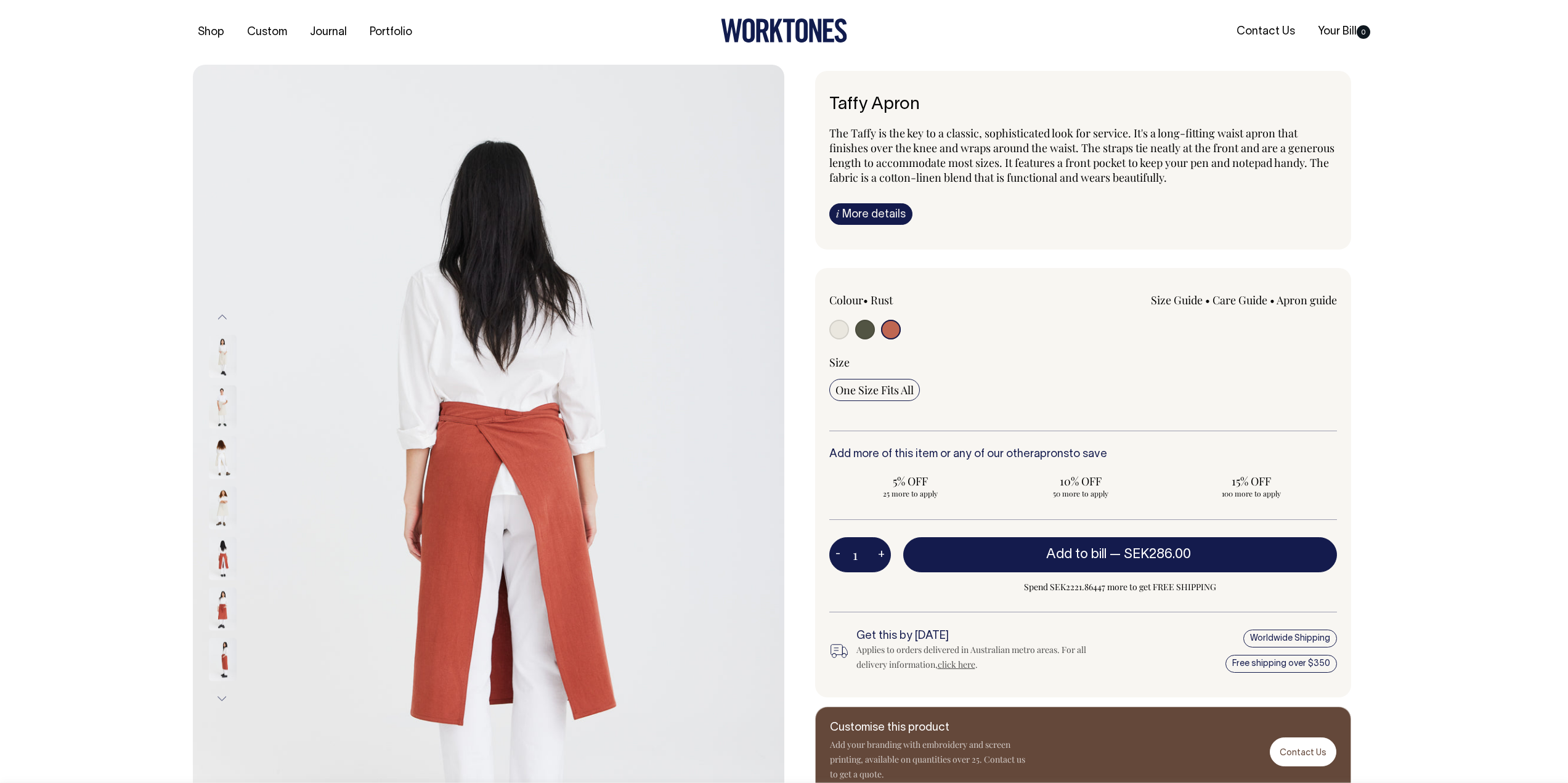
radio input "true"
select select "Rust"
click at [880, 218] on link "i More details" at bounding box center [870, 214] width 83 height 22
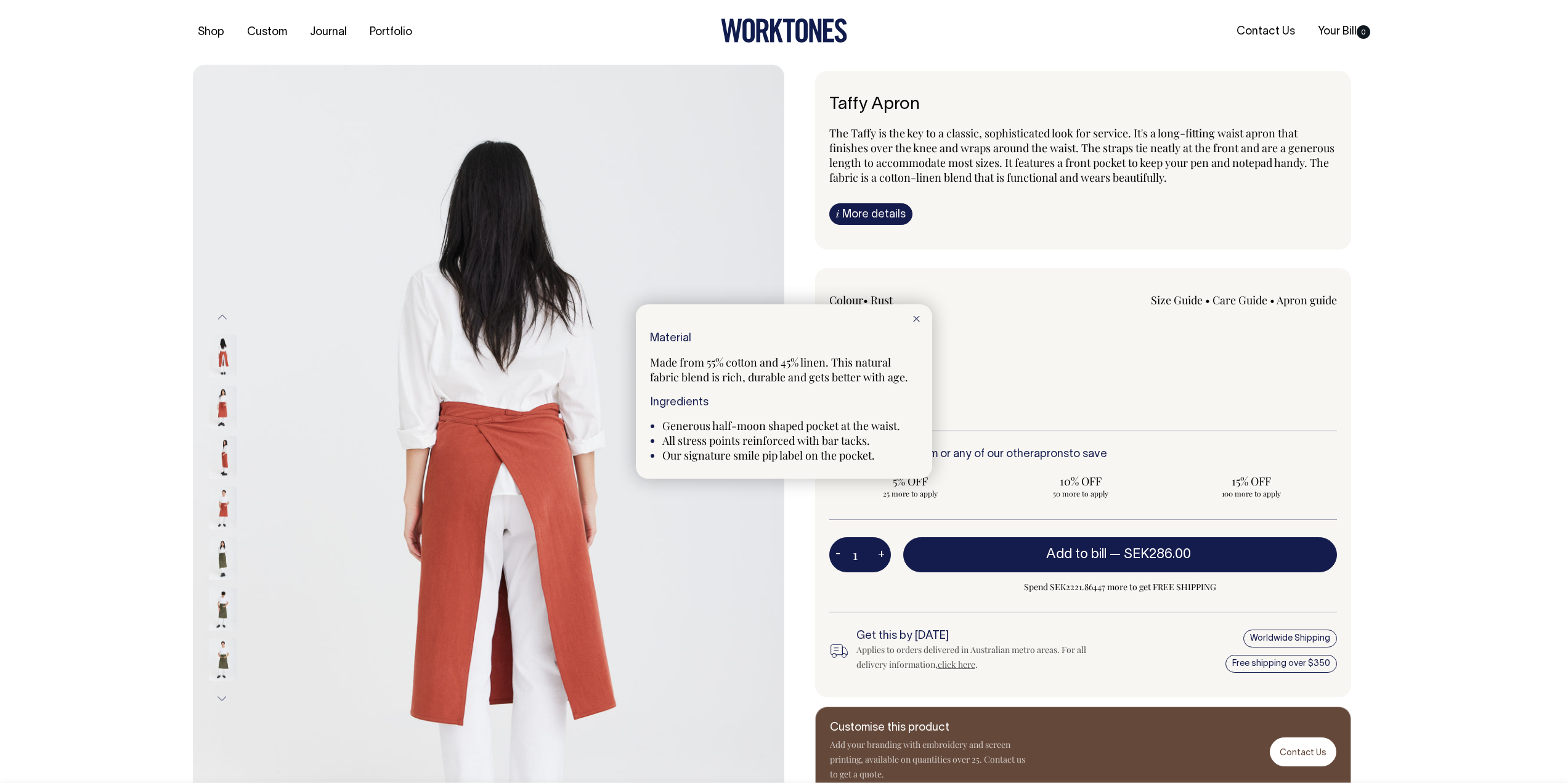
click at [880, 218] on div at bounding box center [784, 392] width 1568 height 783
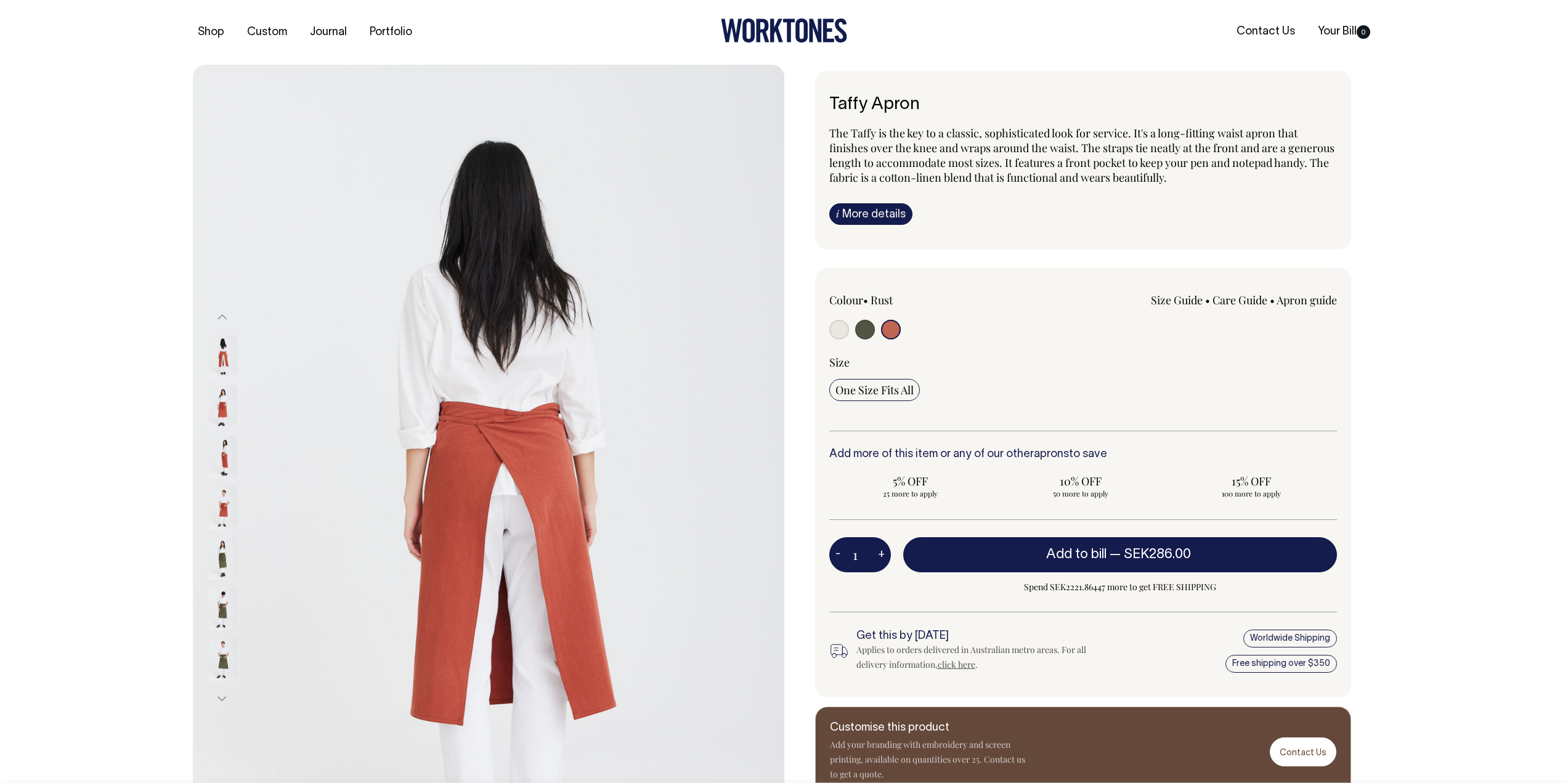
click at [1241, 300] on link "Care Guide" at bounding box center [1239, 300] width 54 height 14
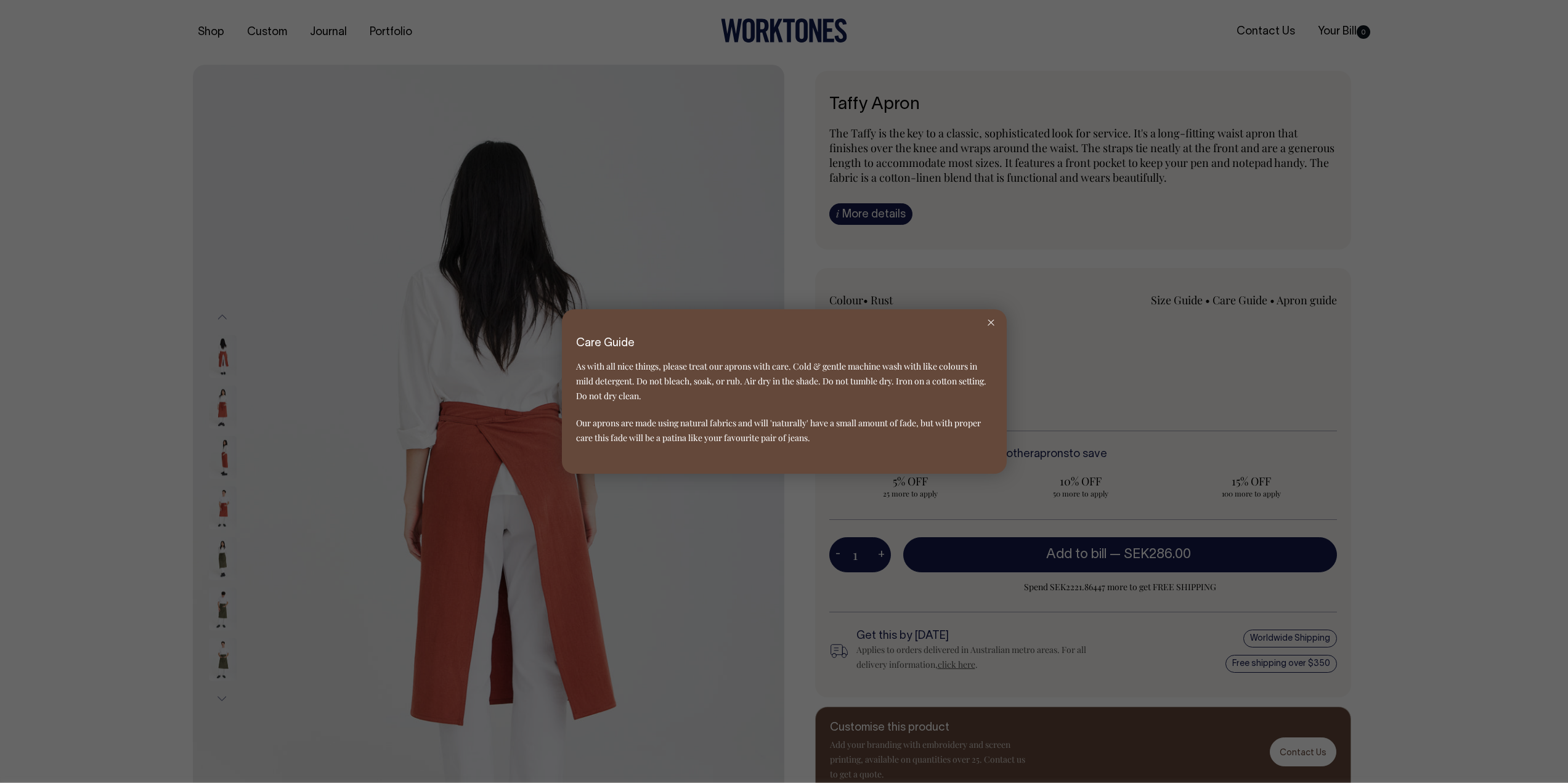
click at [993, 323] on icon at bounding box center [991, 323] width 7 height 6
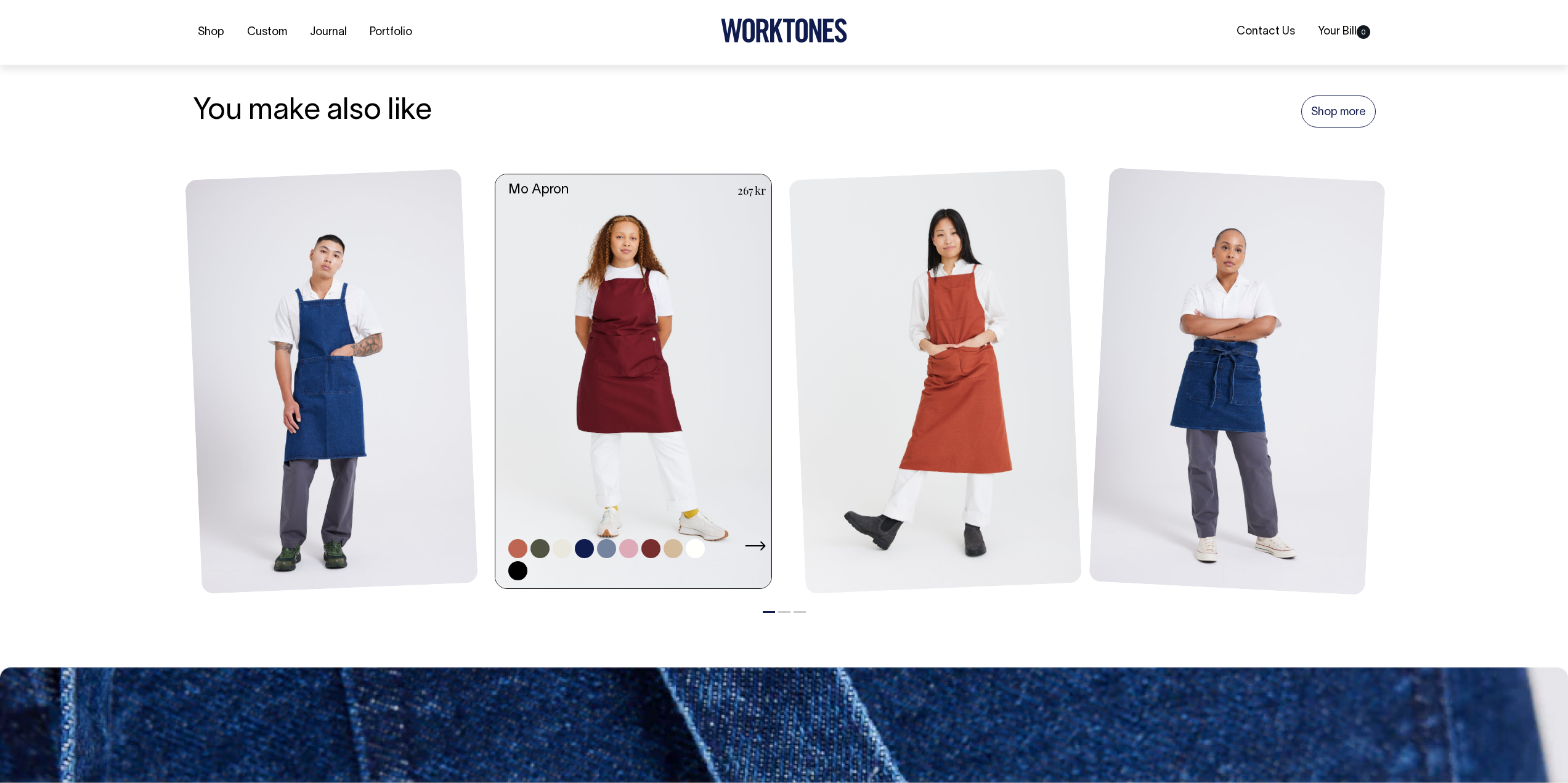
scroll to position [1417, 0]
click at [640, 393] on link at bounding box center [637, 381] width 283 height 414
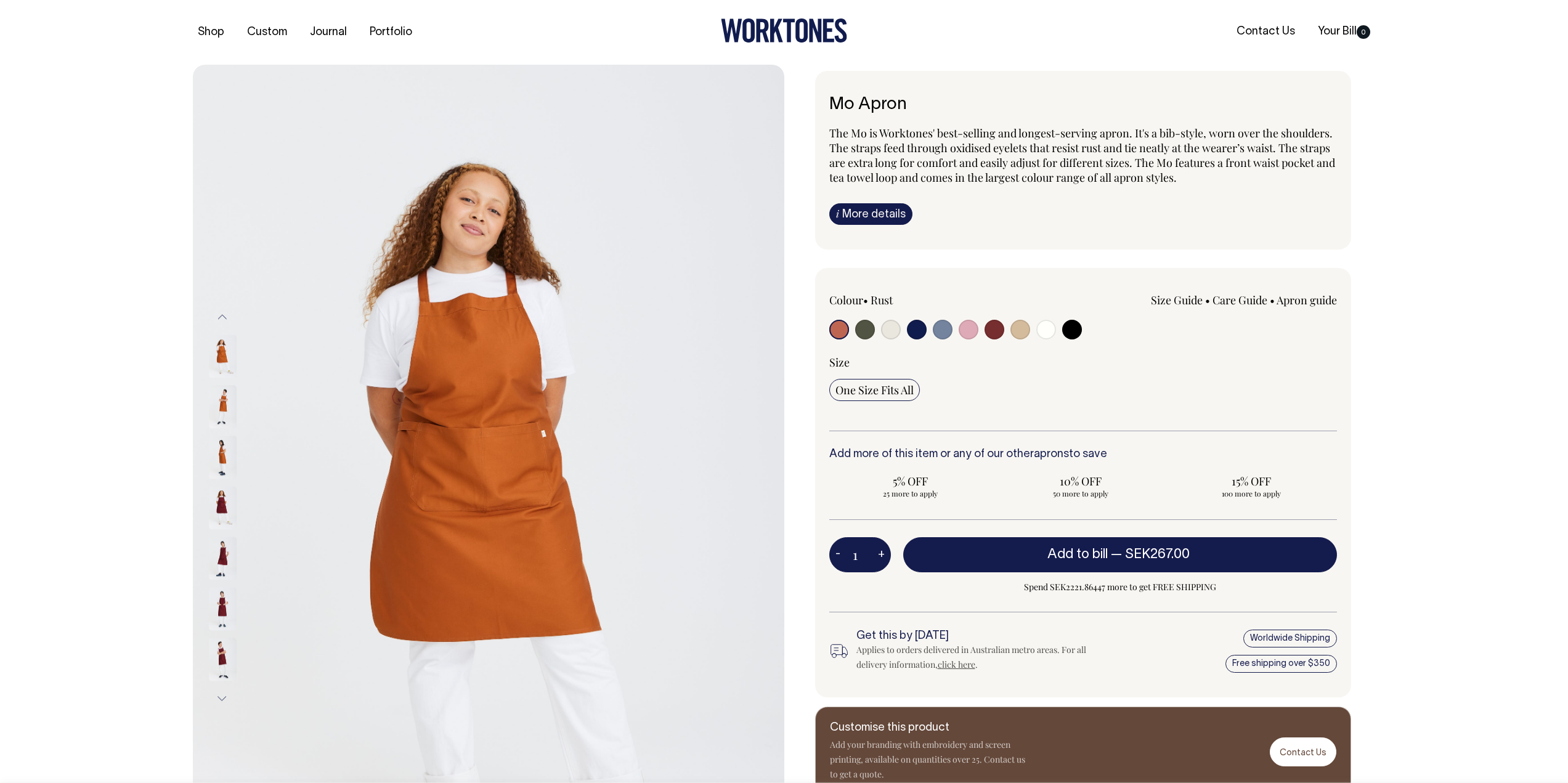
click at [222, 408] on img at bounding box center [222, 406] width 28 height 43
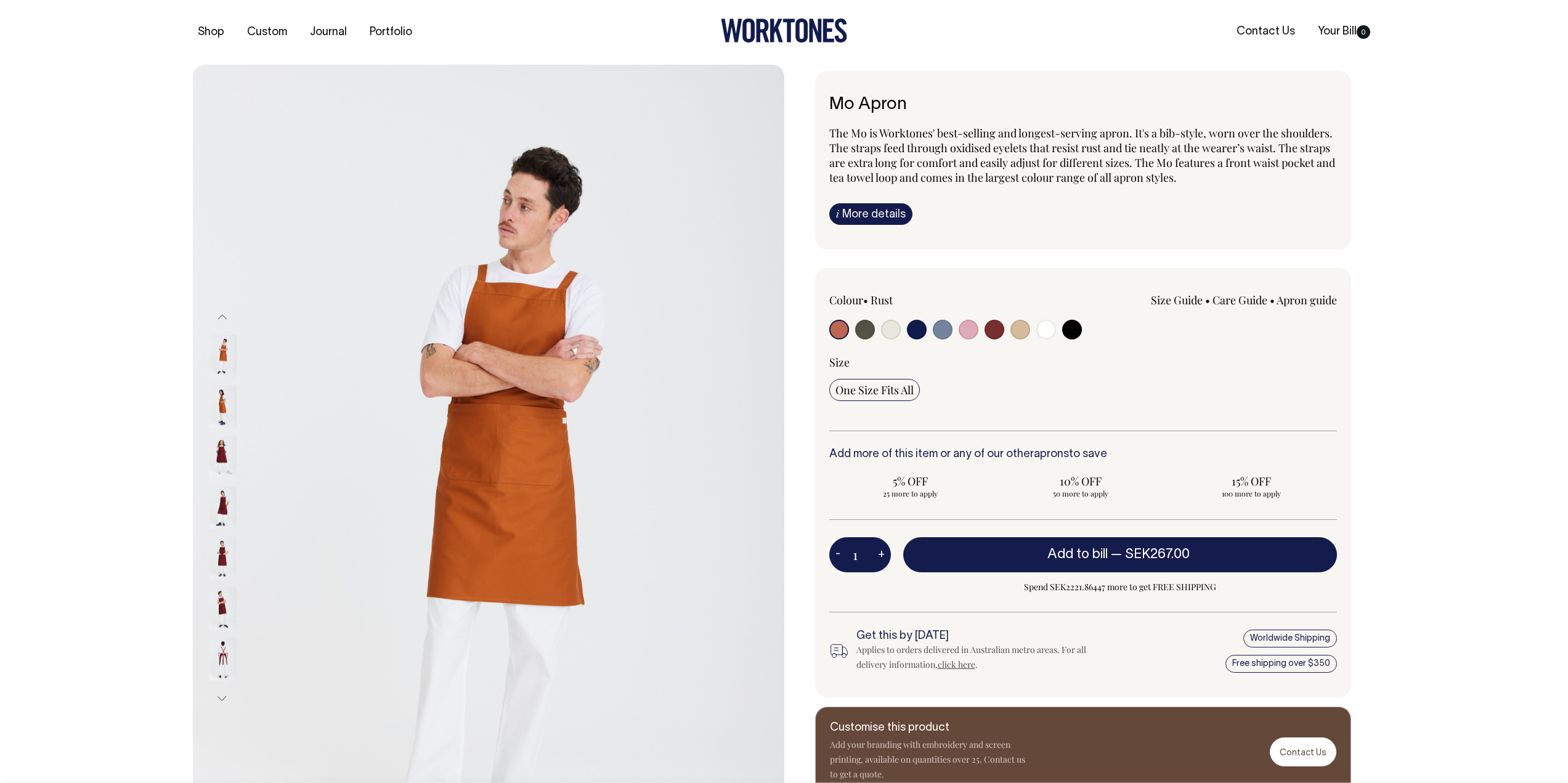
click at [225, 455] on img at bounding box center [222, 456] width 28 height 43
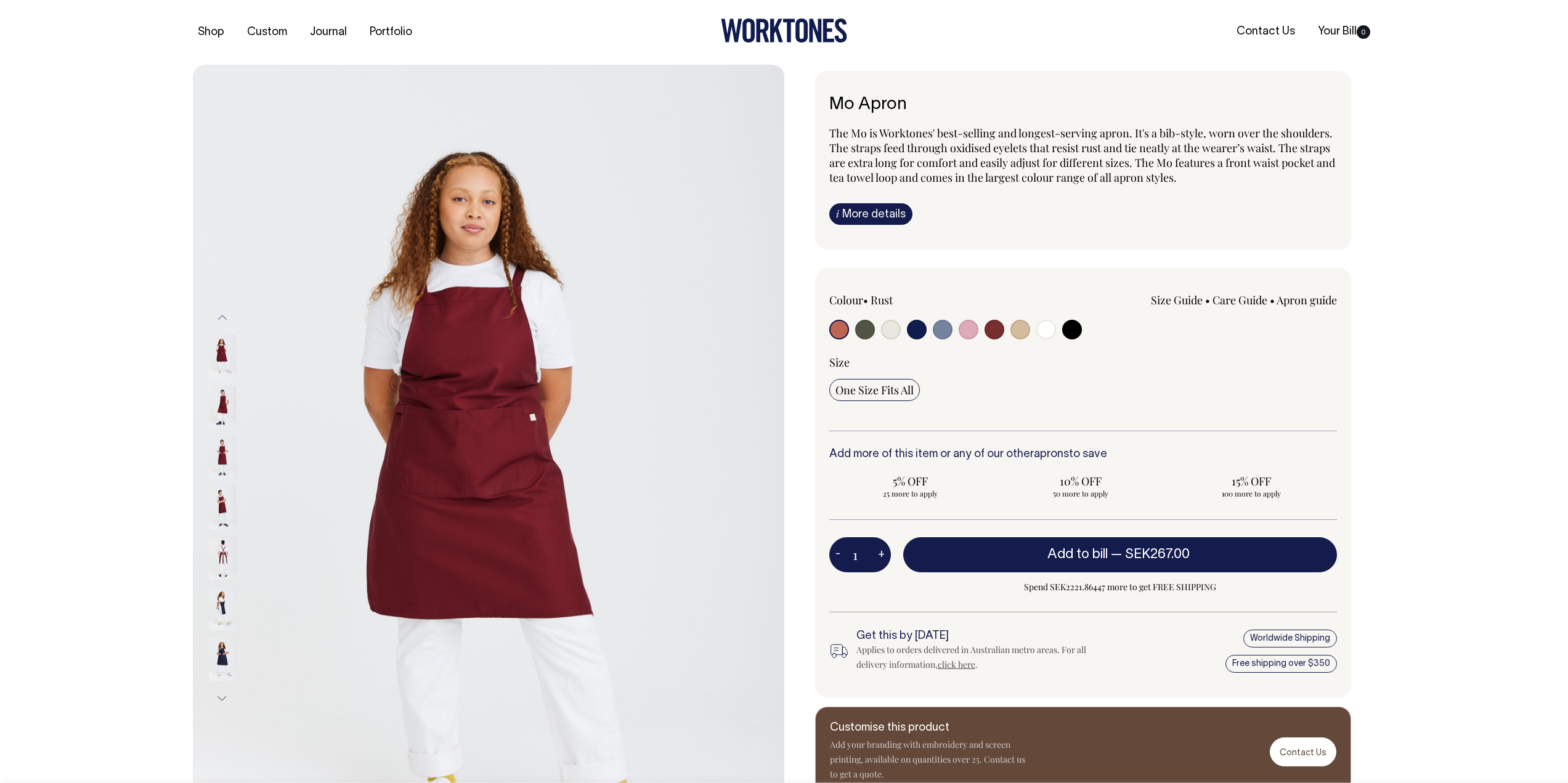
click at [225, 513] on img at bounding box center [222, 508] width 28 height 43
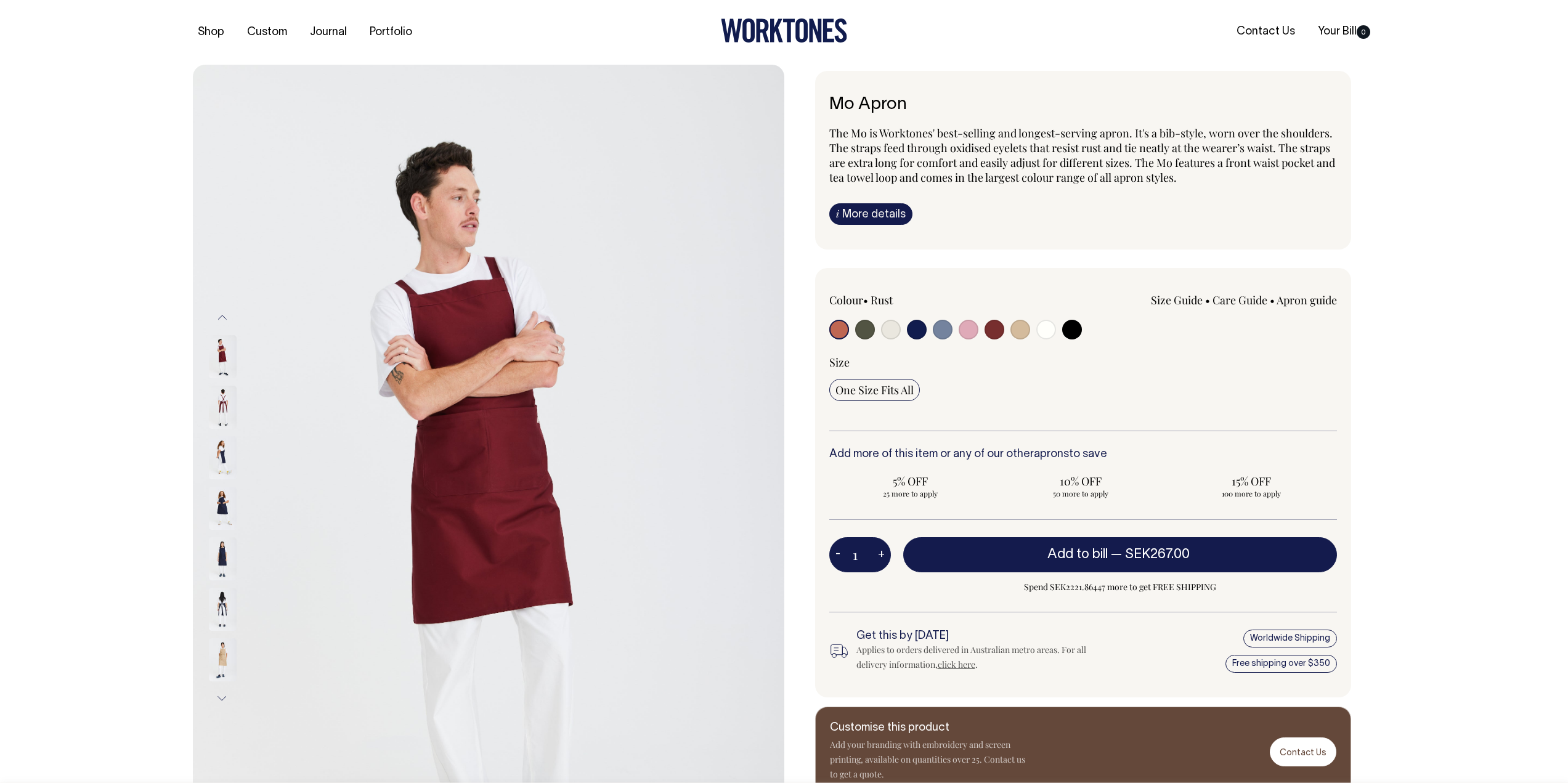
click at [220, 410] on img at bounding box center [222, 407] width 28 height 43
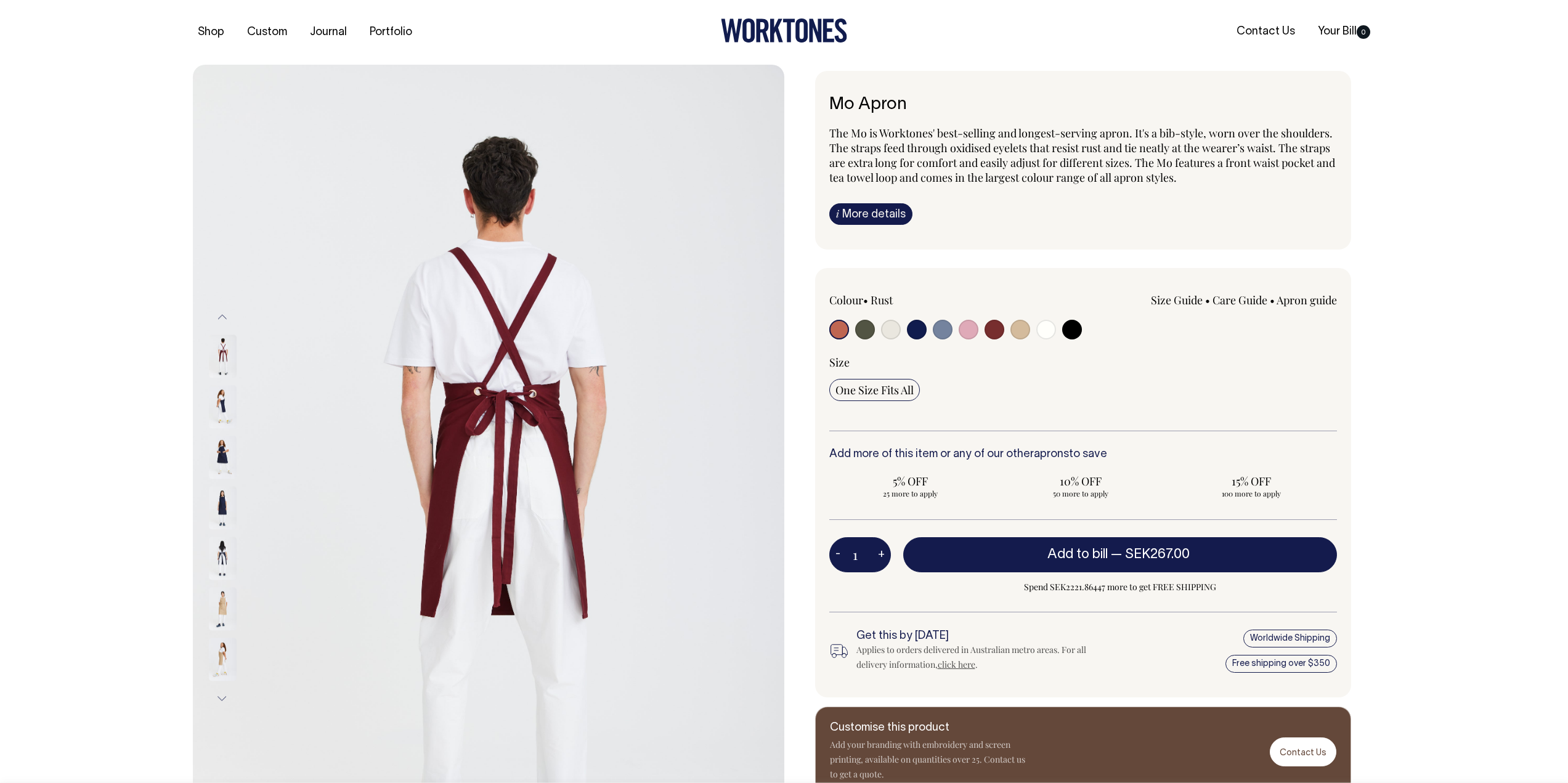
click at [973, 327] on input "radio" at bounding box center [968, 329] width 20 height 20
radio input "true"
select select "Pink"
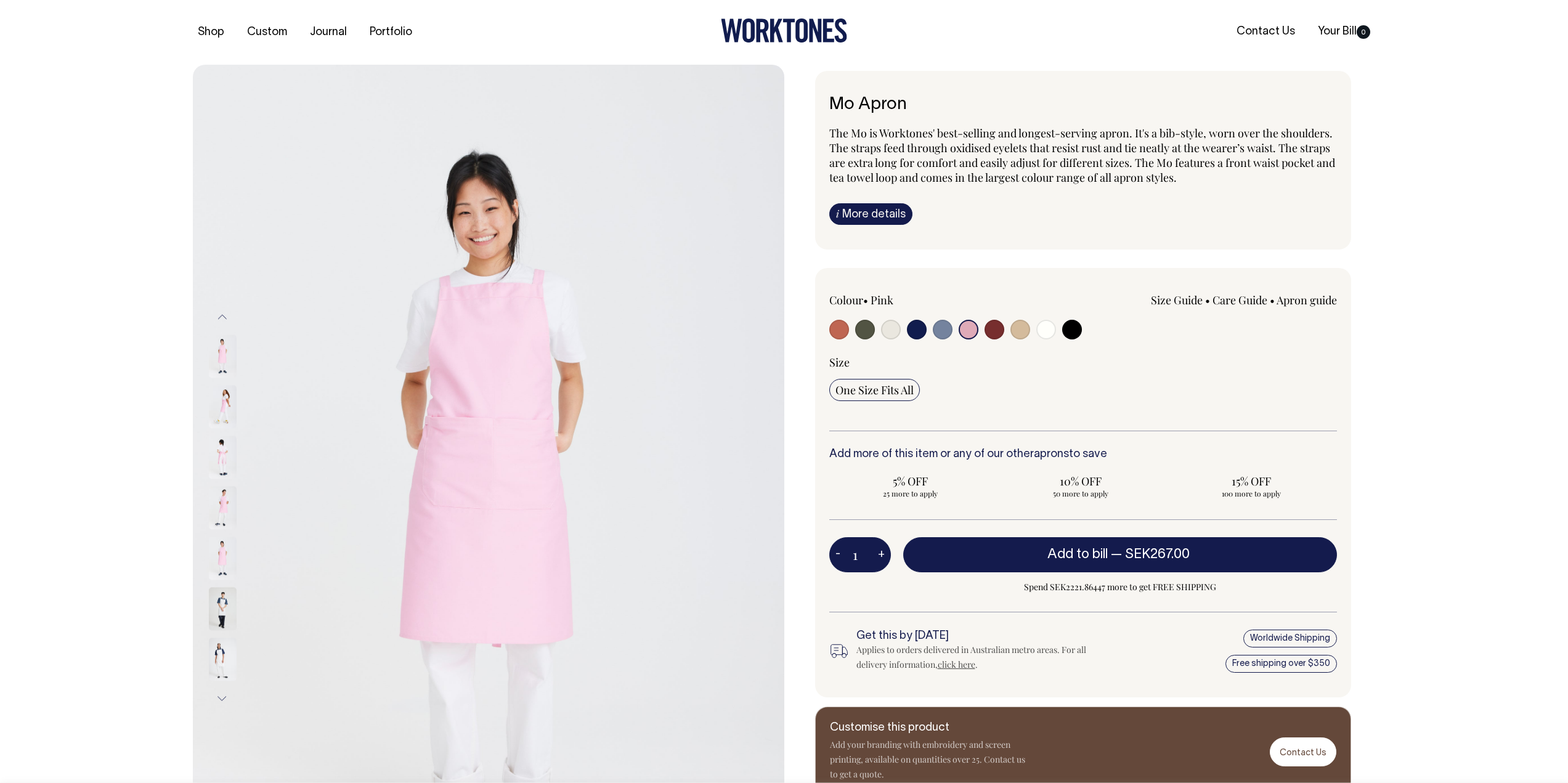
click at [939, 328] on input "radio" at bounding box center [942, 329] width 20 height 20
radio input "true"
select select "Blue/Grey"
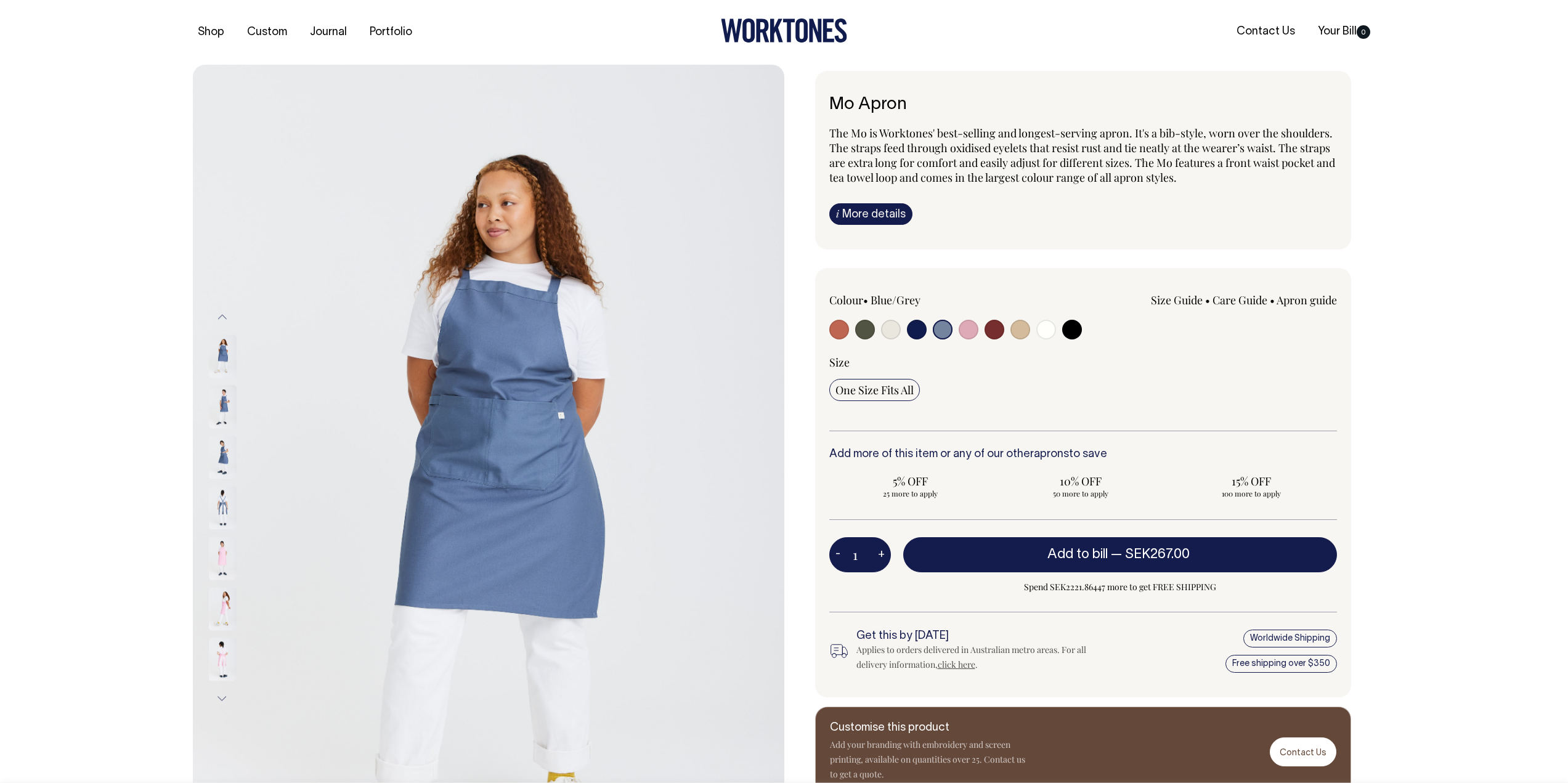
click at [967, 331] on input "radio" at bounding box center [968, 329] width 20 height 20
radio input "true"
select select "Pink"
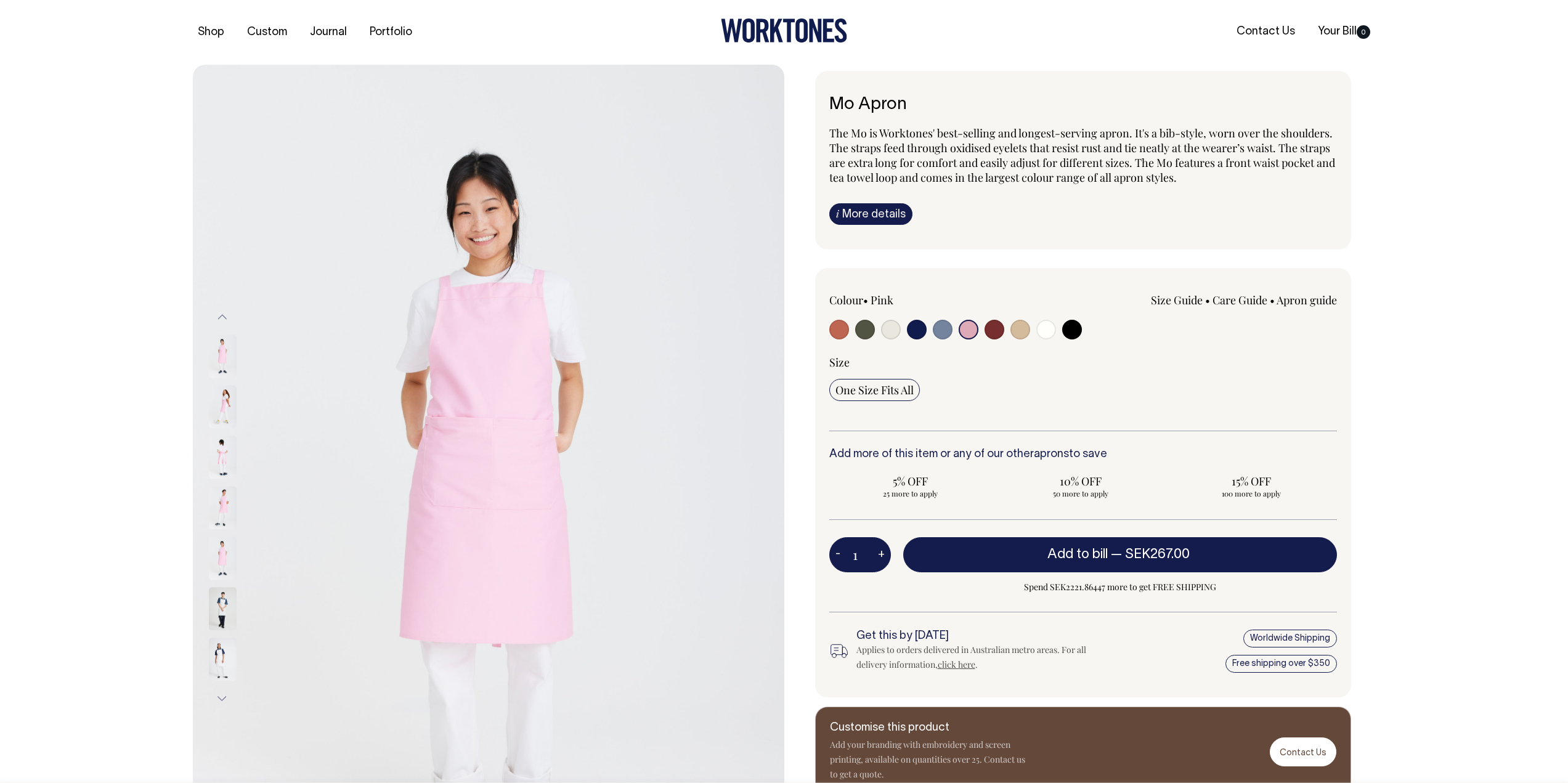
click at [1001, 331] on input "radio" at bounding box center [993, 329] width 20 height 20
radio input "true"
select select "Burgundy"
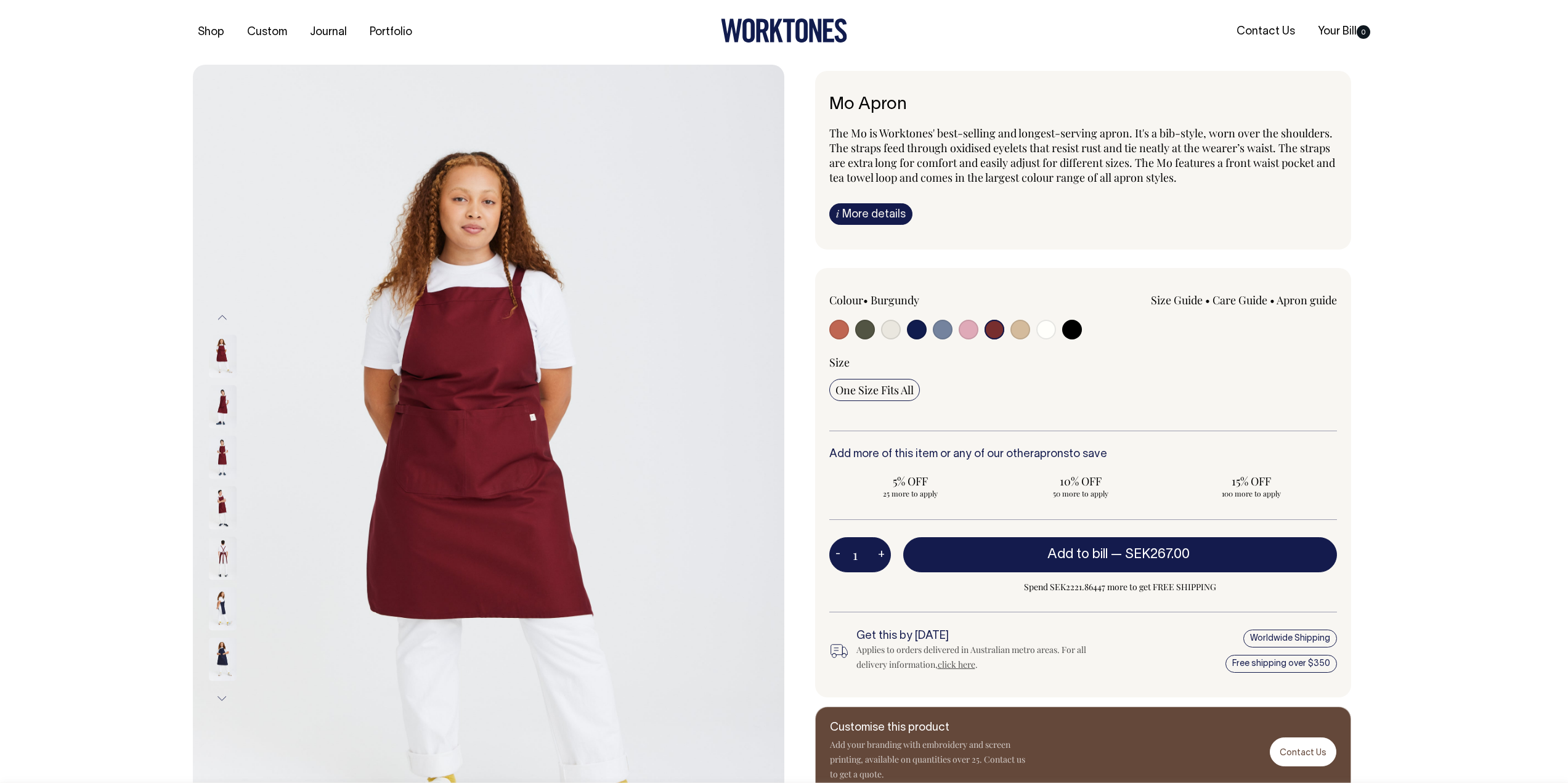
click at [1022, 332] on input "radio" at bounding box center [1019, 329] width 20 height 20
radio input "true"
select select "Khaki"
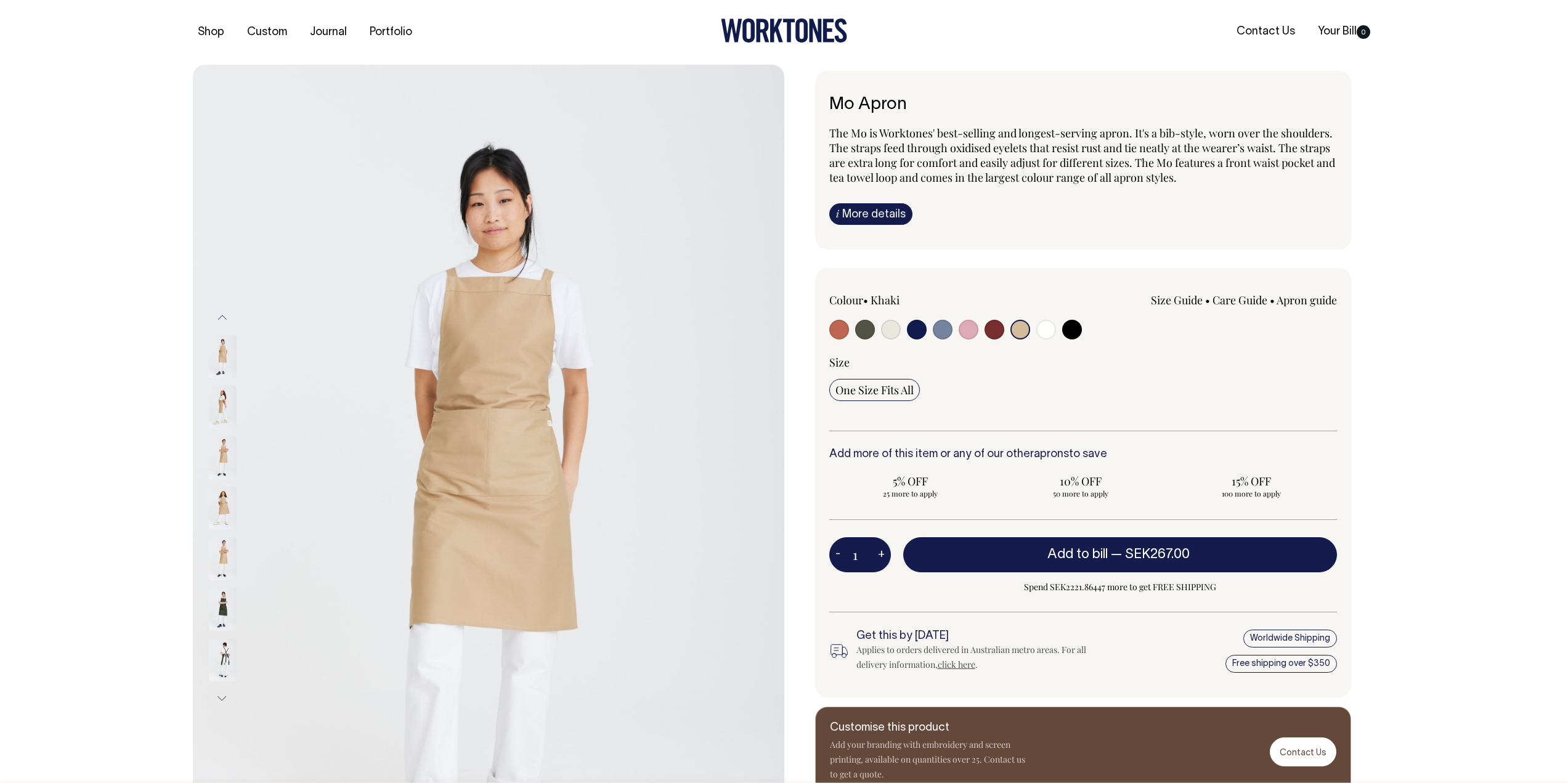
click at [914, 333] on input "radio" at bounding box center [916, 329] width 20 height 20
radio input "true"
select select "Dark Navy"
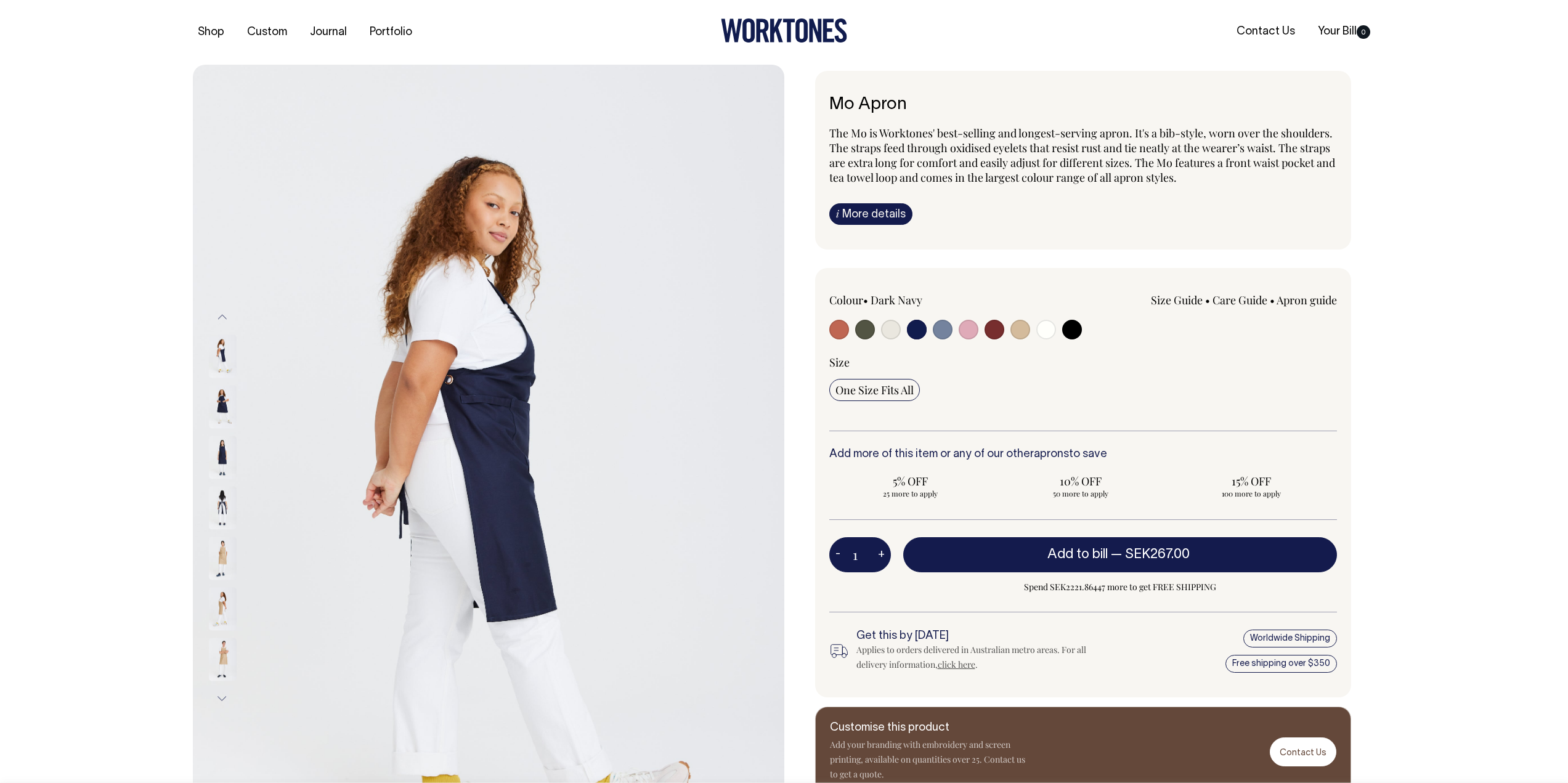
click at [871, 213] on link "i More details" at bounding box center [870, 214] width 83 height 22
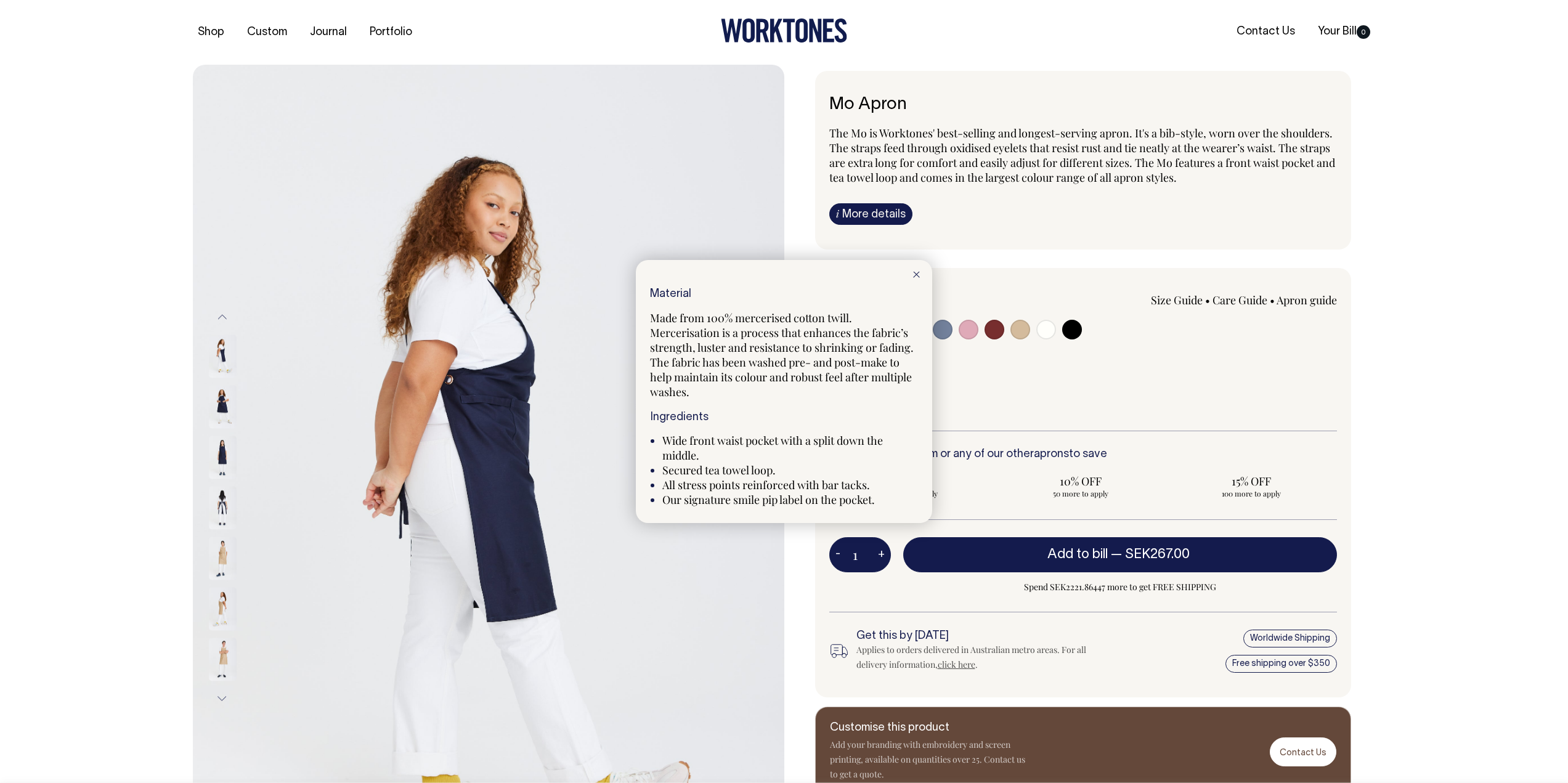
click at [224, 561] on div at bounding box center [784, 392] width 1568 height 783
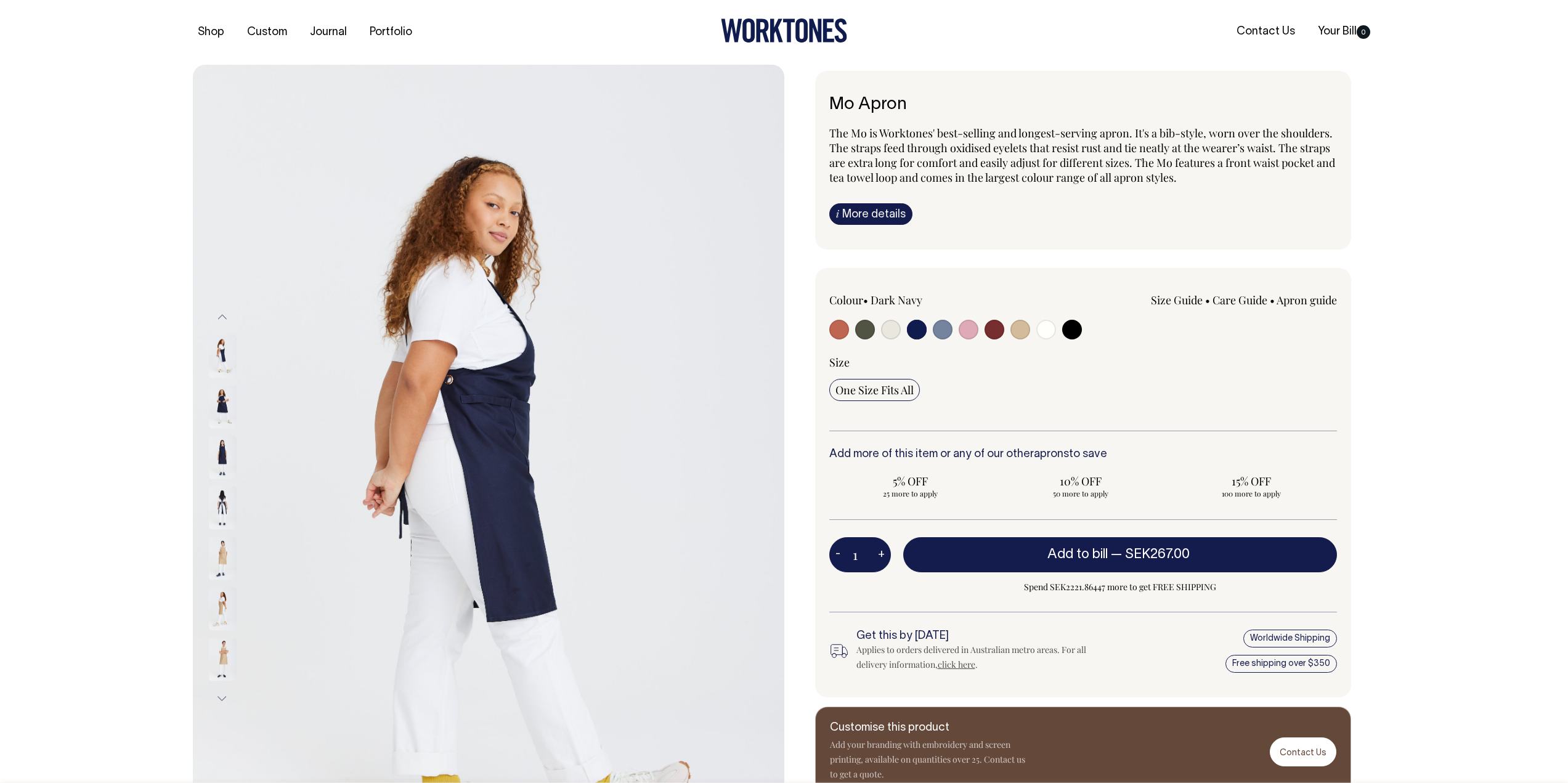
click at [224, 561] on img at bounding box center [222, 558] width 28 height 43
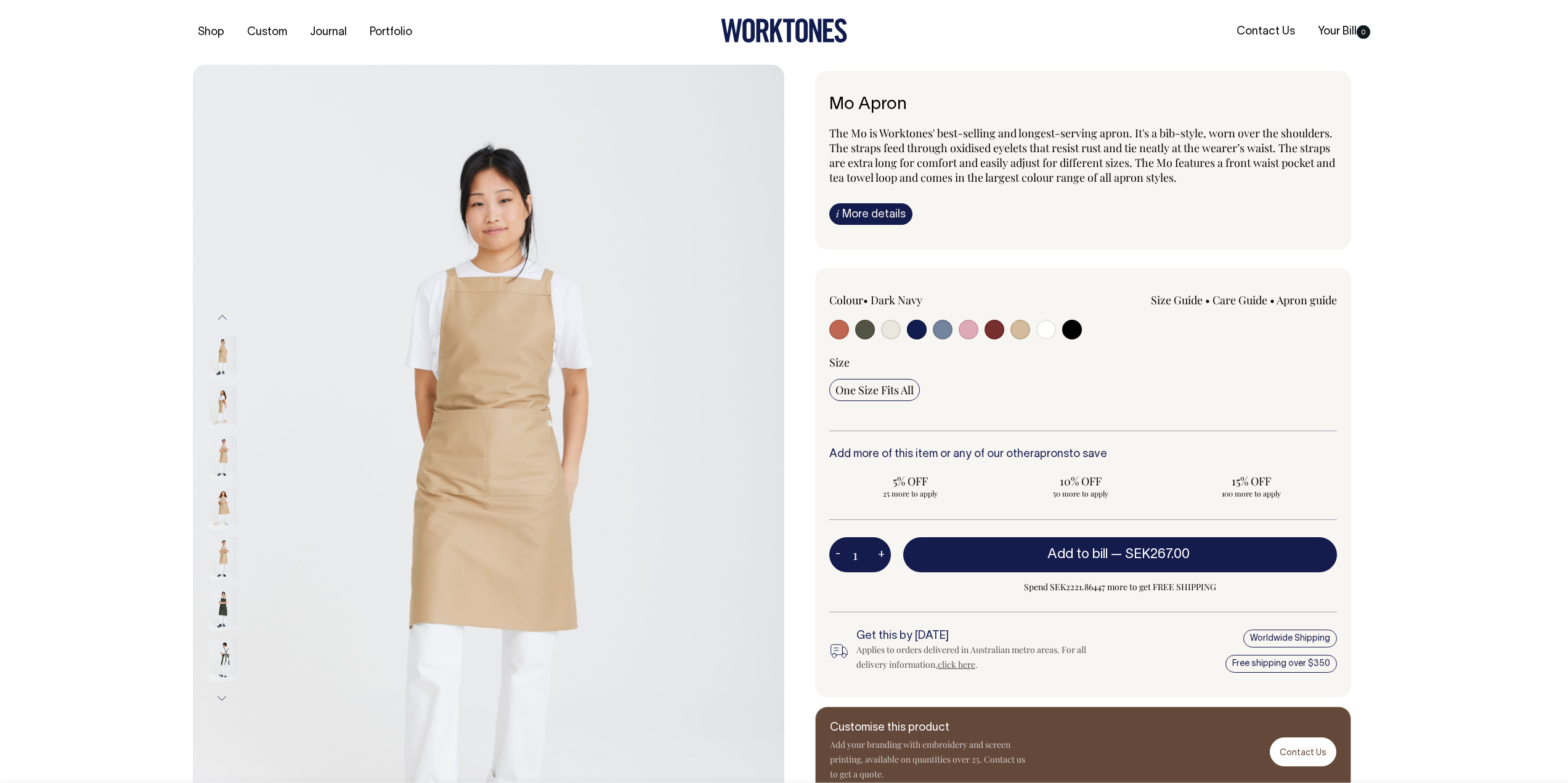
click at [1248, 296] on link "Care Guide" at bounding box center [1239, 300] width 54 height 14
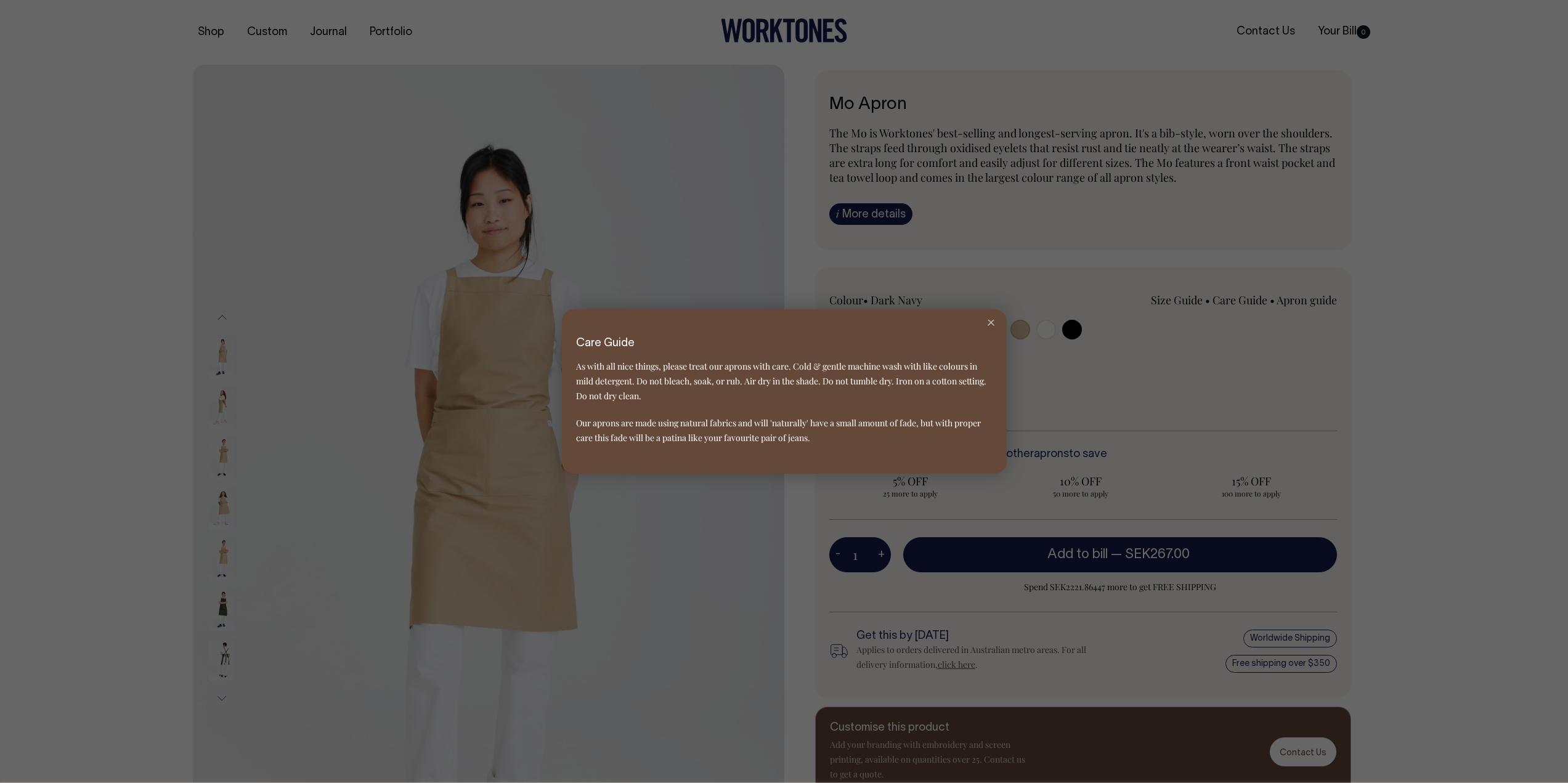
click at [1248, 296] on div at bounding box center [784, 392] width 1568 height 783
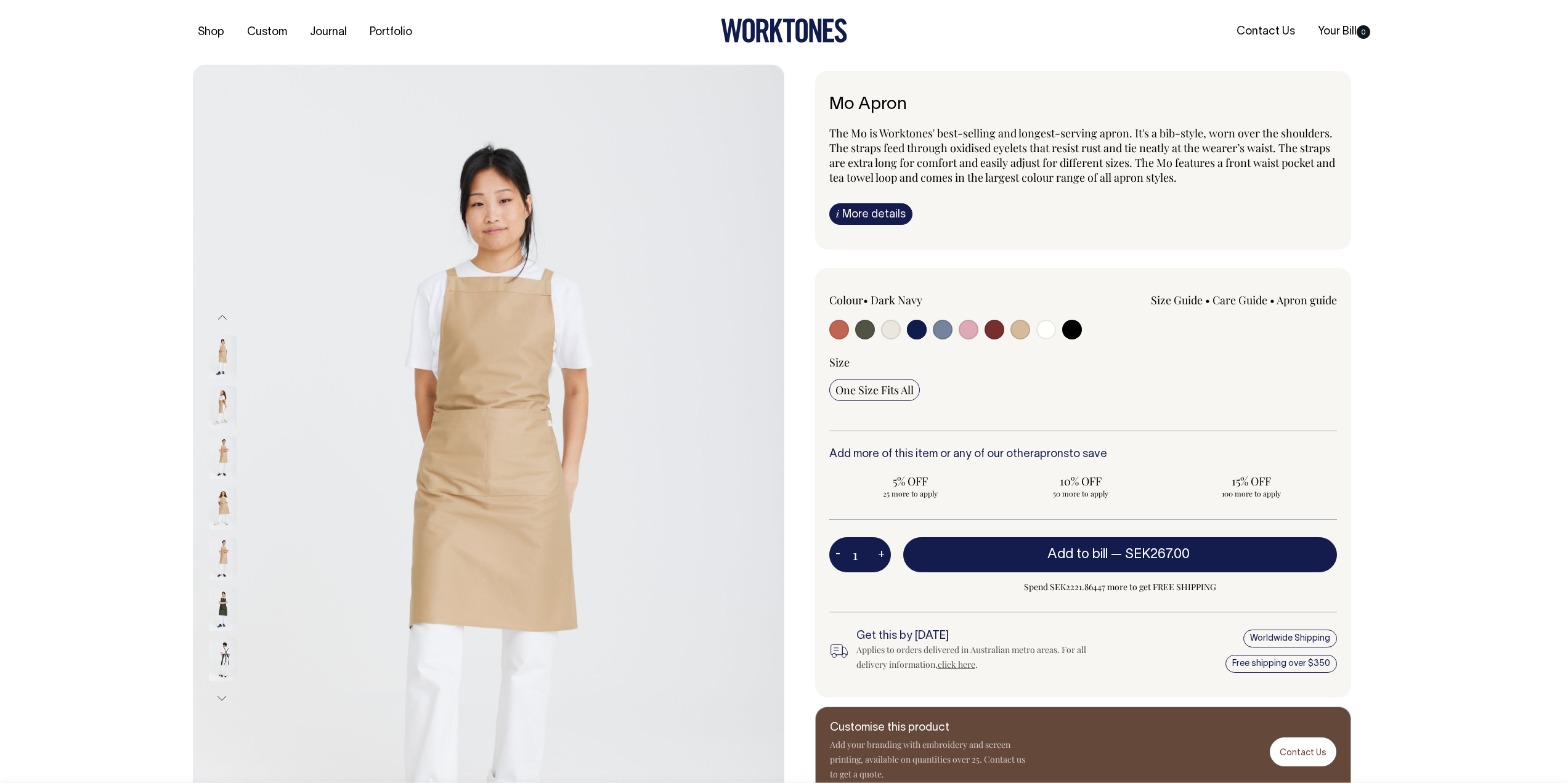
click at [1305, 304] on link "Apron guide" at bounding box center [1306, 300] width 60 height 14
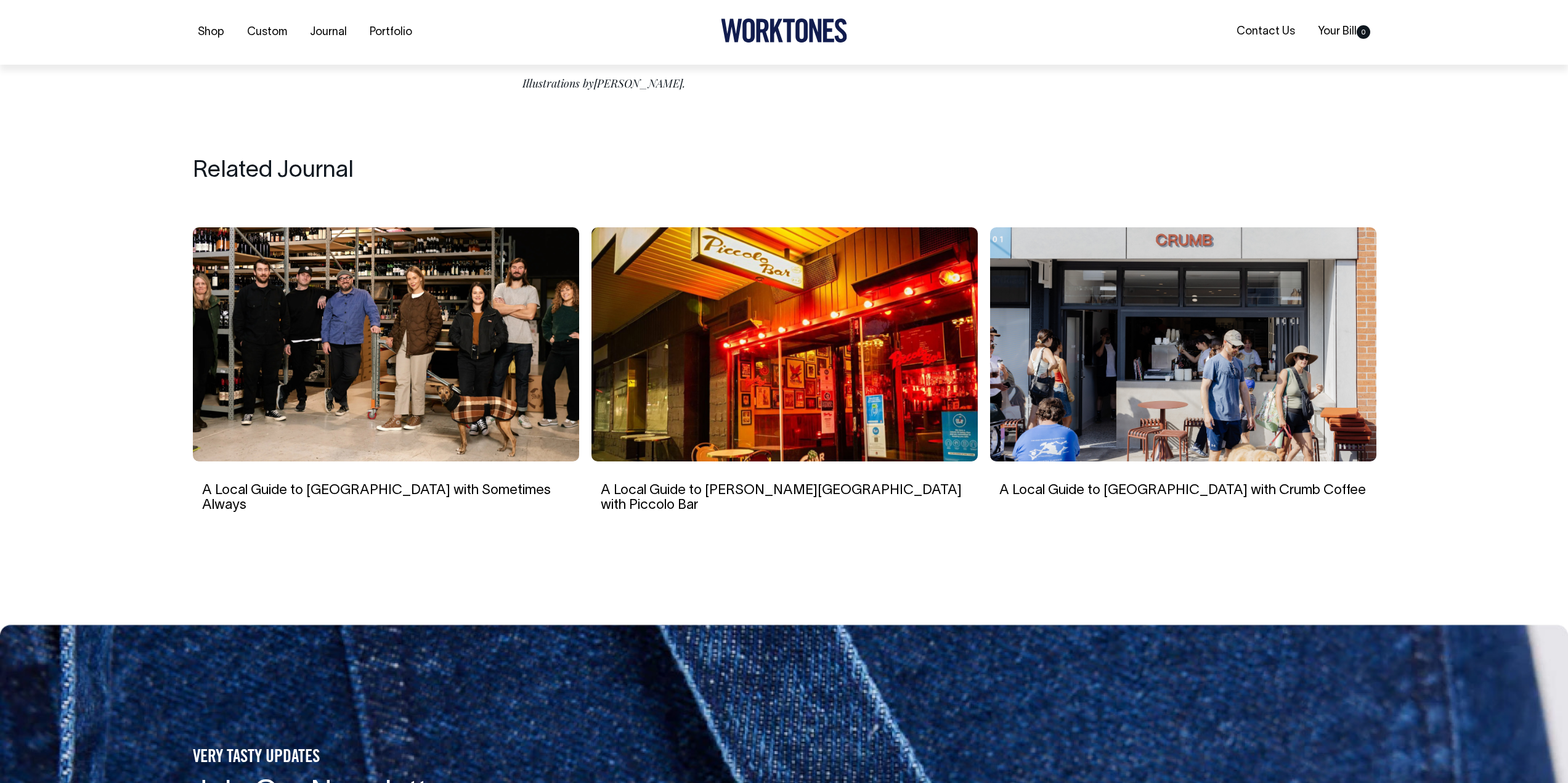
scroll to position [4622, 0]
click at [395, 484] on link "A Local Guide to [GEOGRAPHIC_DATA] with Sometimes Always" at bounding box center [376, 497] width 348 height 27
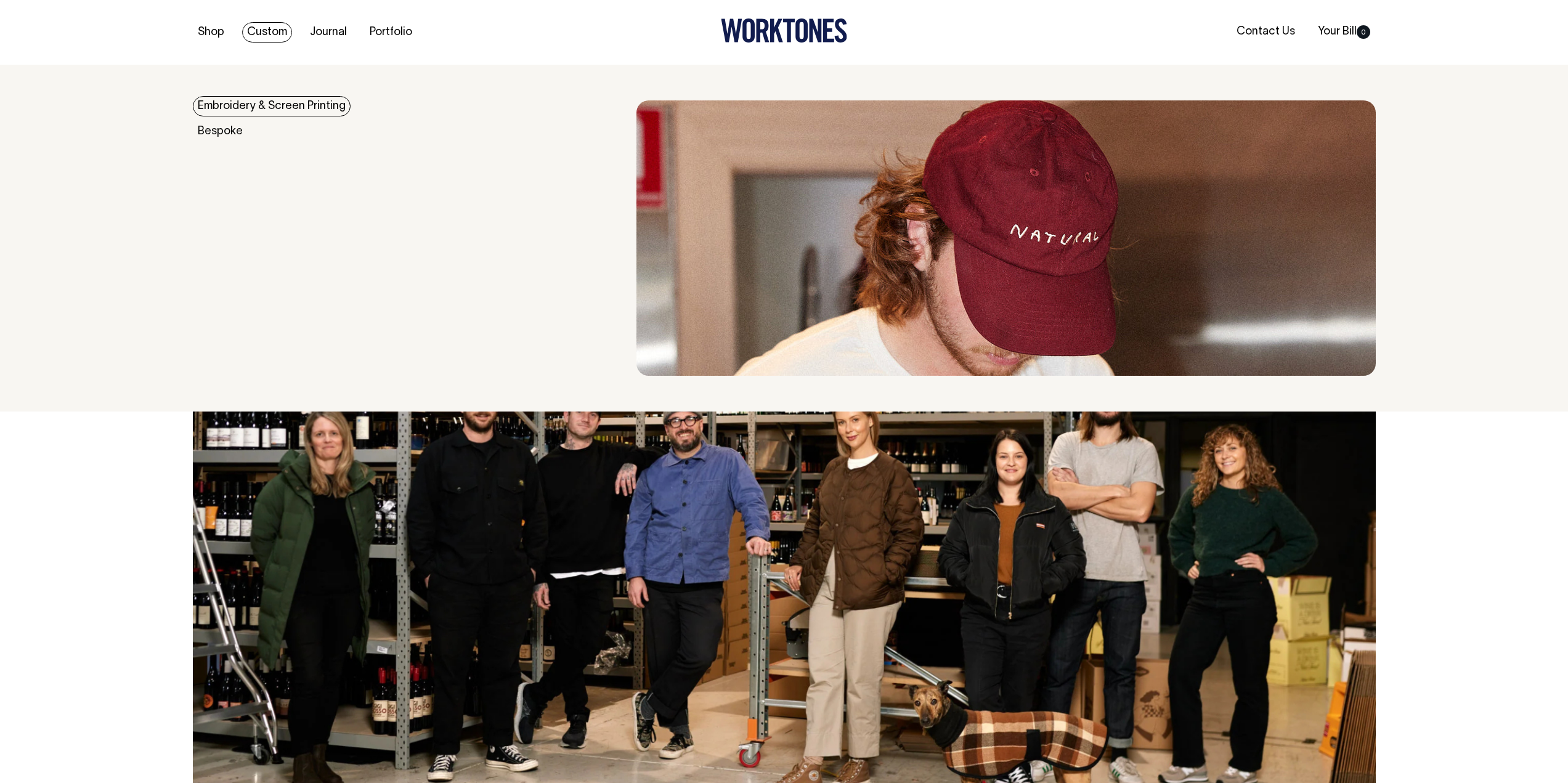
click at [247, 109] on link "Embroidery & Screen Printing" at bounding box center [271, 106] width 157 height 20
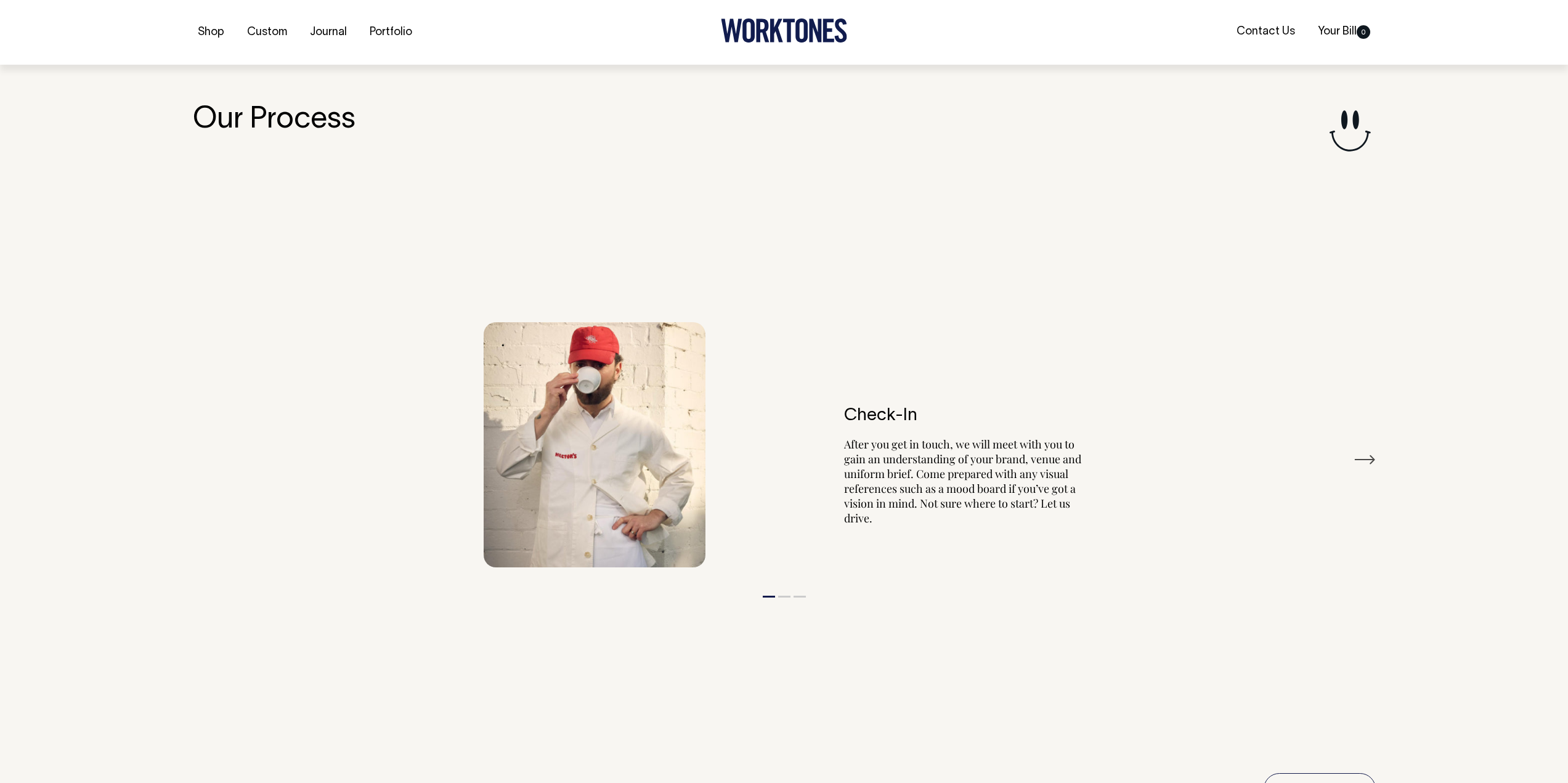
scroll to position [1411, 0]
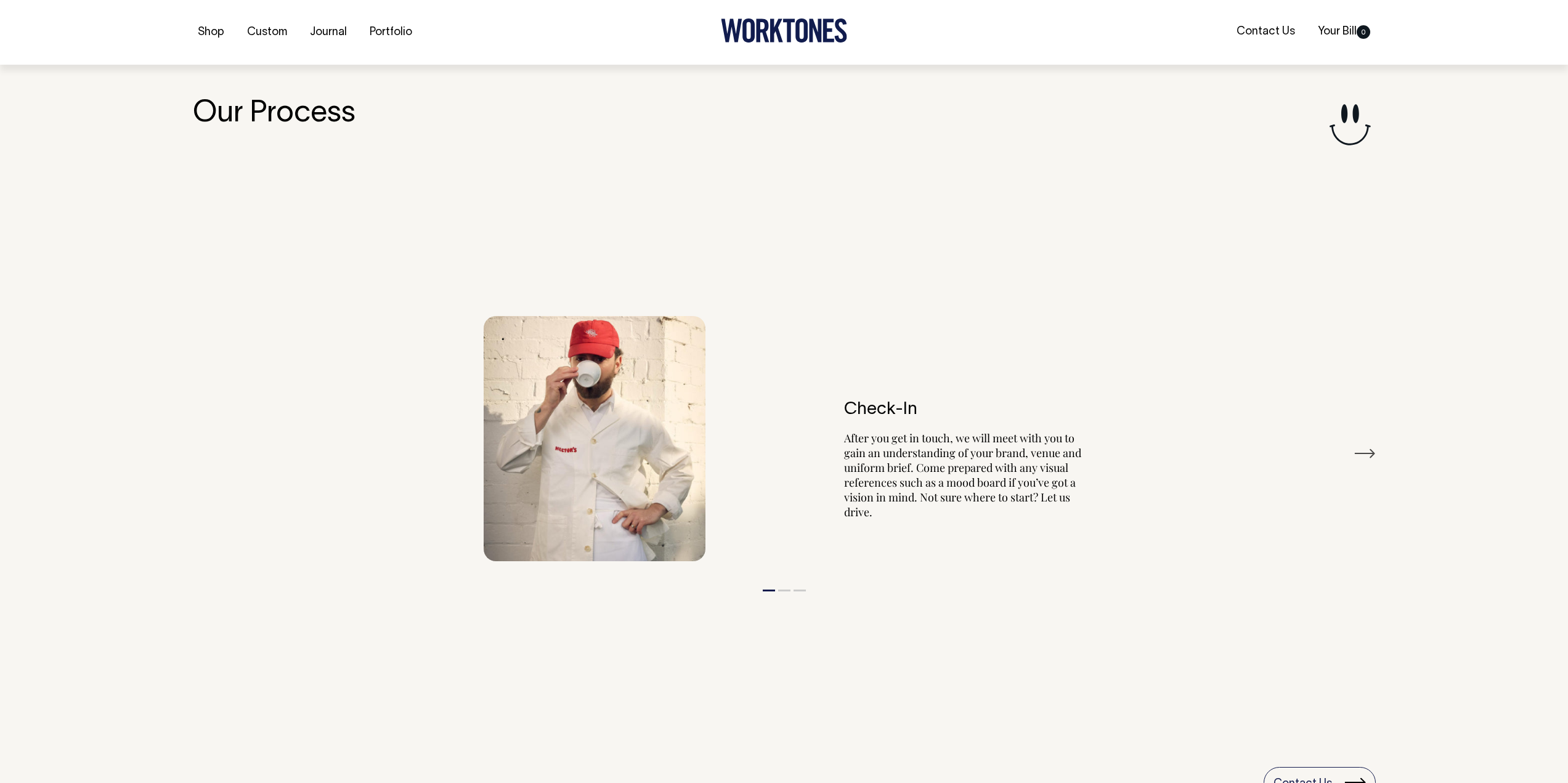
click at [767, 27] on icon at bounding box center [763, 31] width 13 height 24
